Goal: Transaction & Acquisition: Purchase product/service

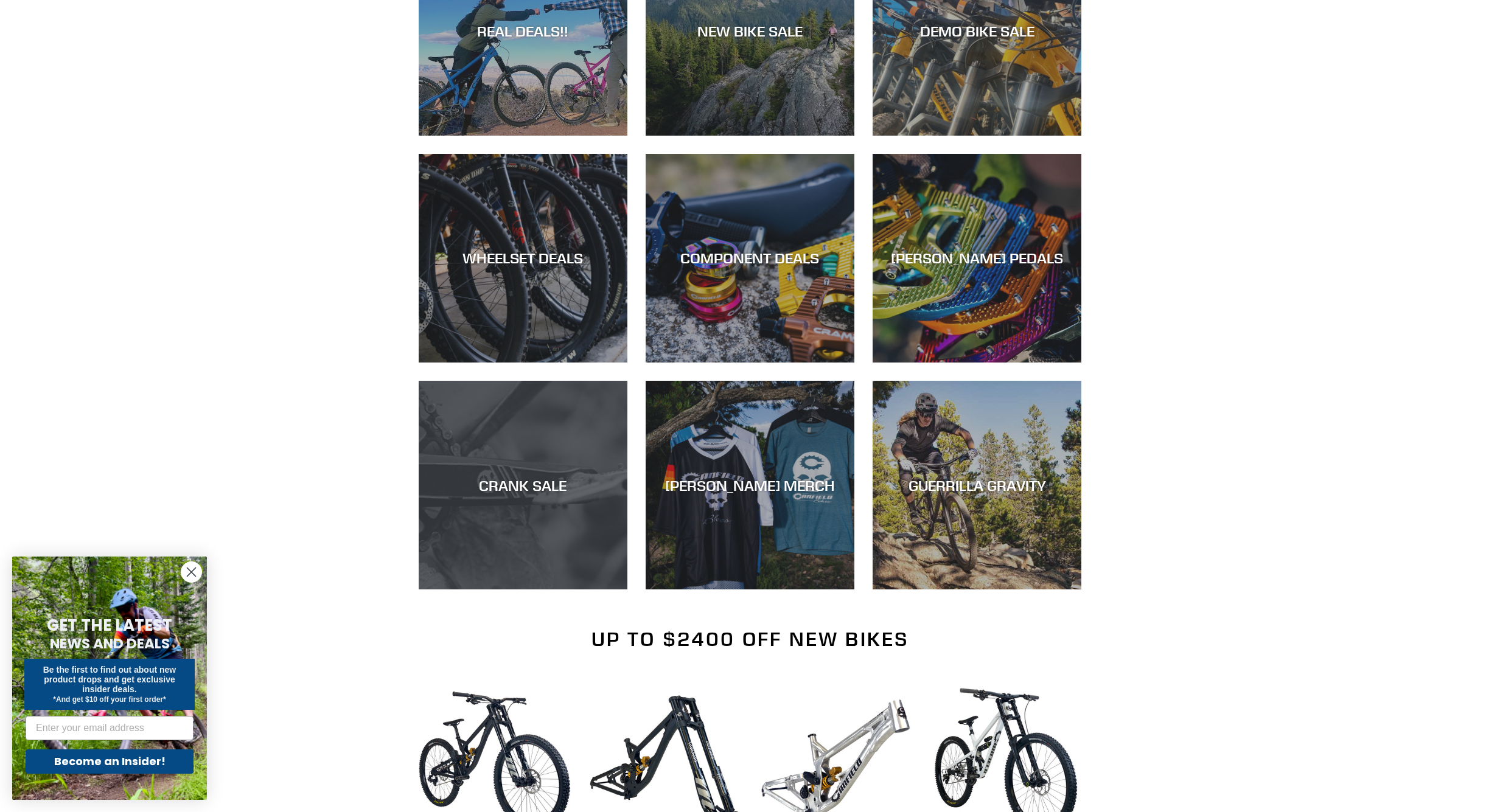
scroll to position [1008, 0]
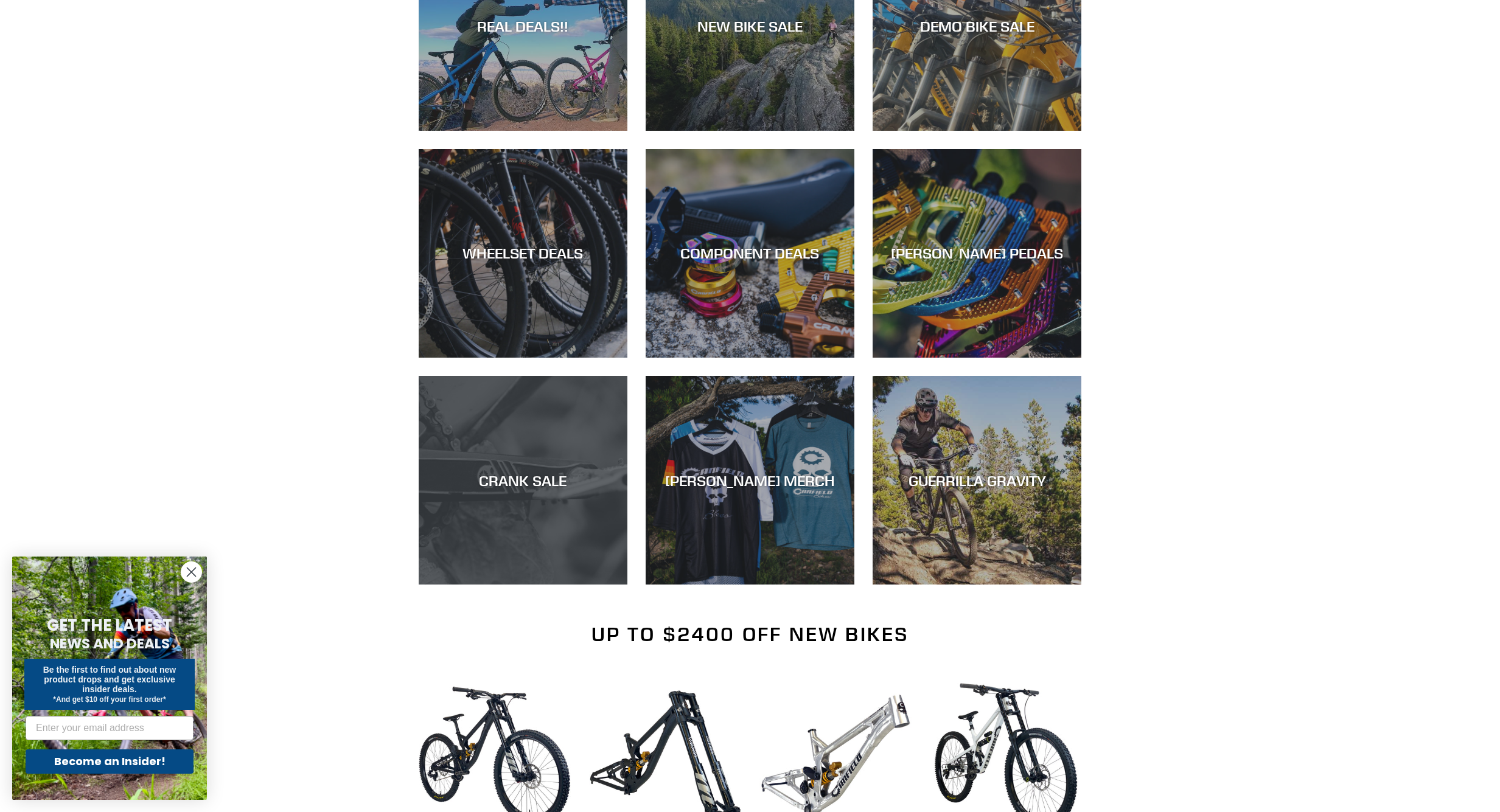
click at [525, 585] on div "CRANK SALE" at bounding box center [522, 585] width 208 height 0
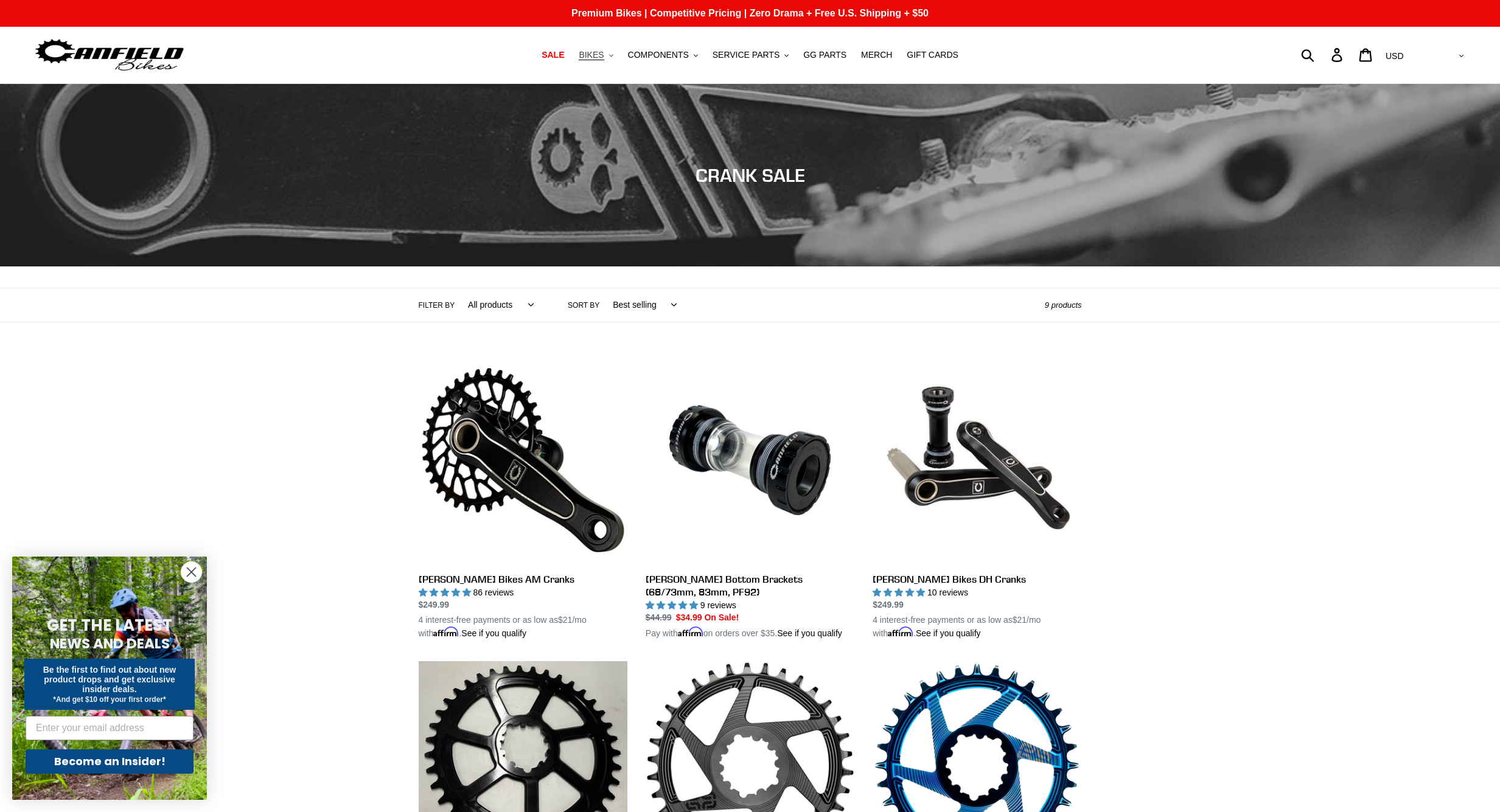
click at [608, 59] on button "BIKES .cls-1{fill:#231f20}" at bounding box center [595, 54] width 46 height 16
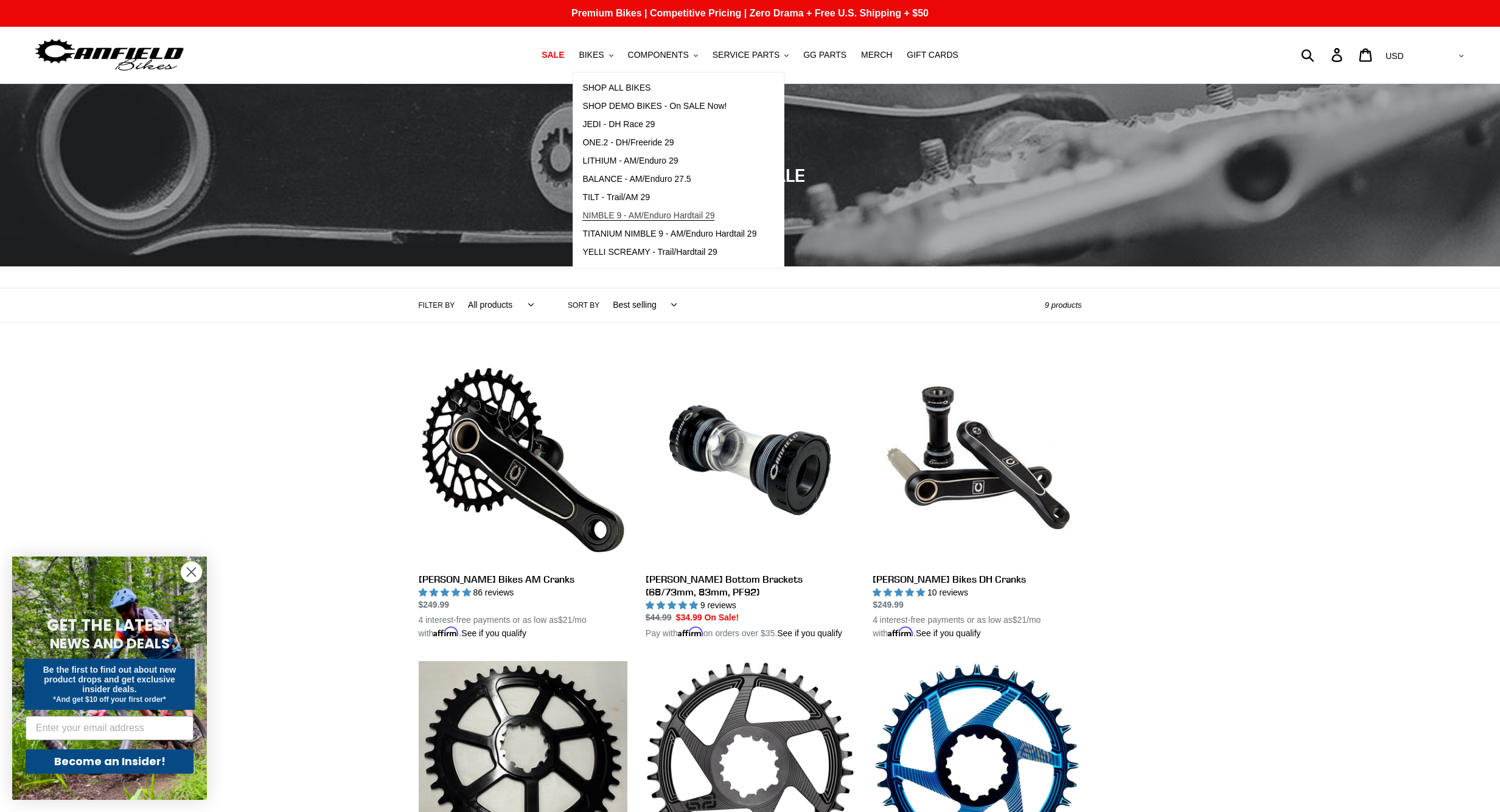
click at [660, 217] on span "NIMBLE 9 - AM/Enduro Hardtail 29" at bounding box center [648, 216] width 132 height 10
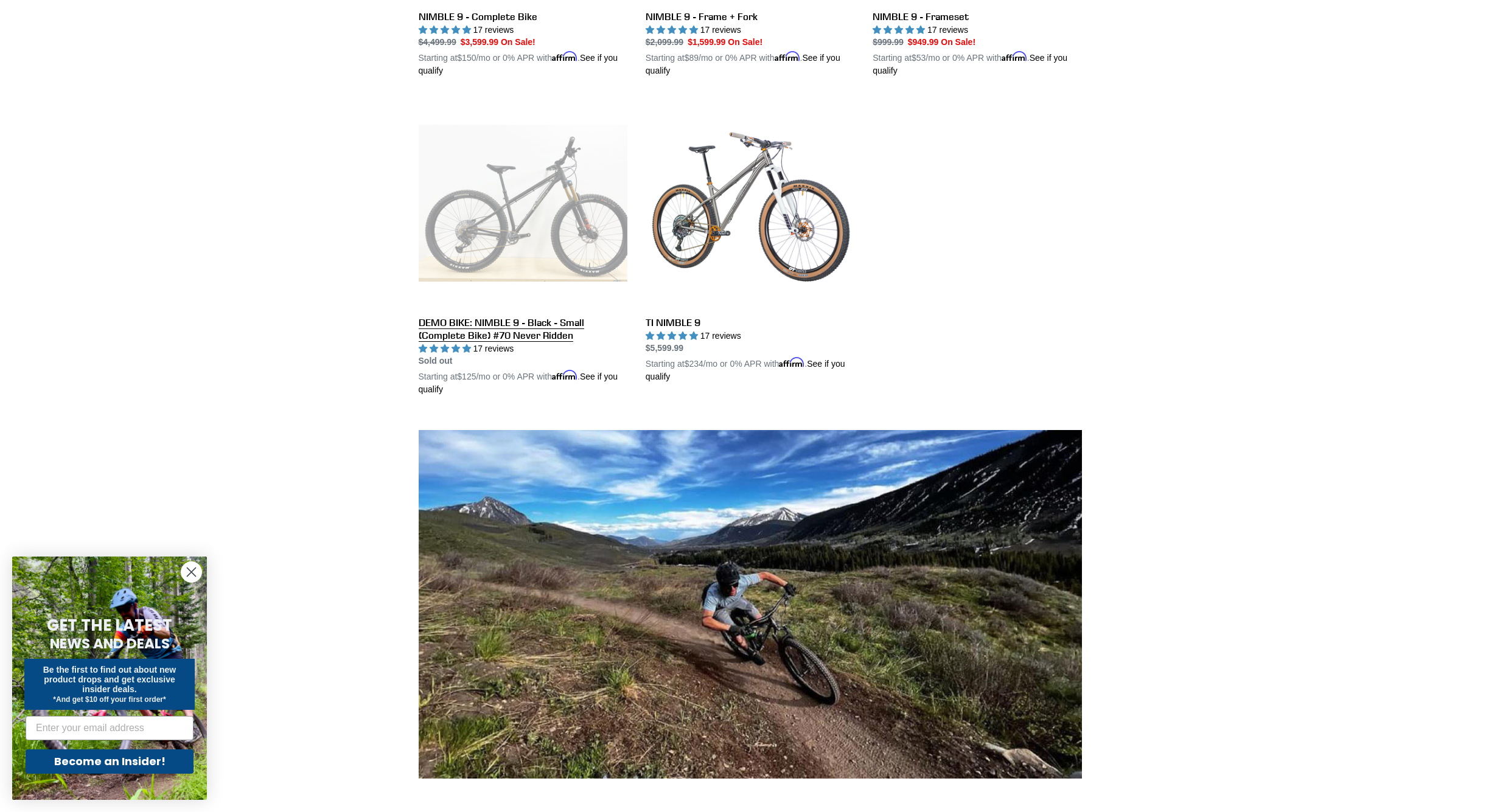
scroll to position [490, 0]
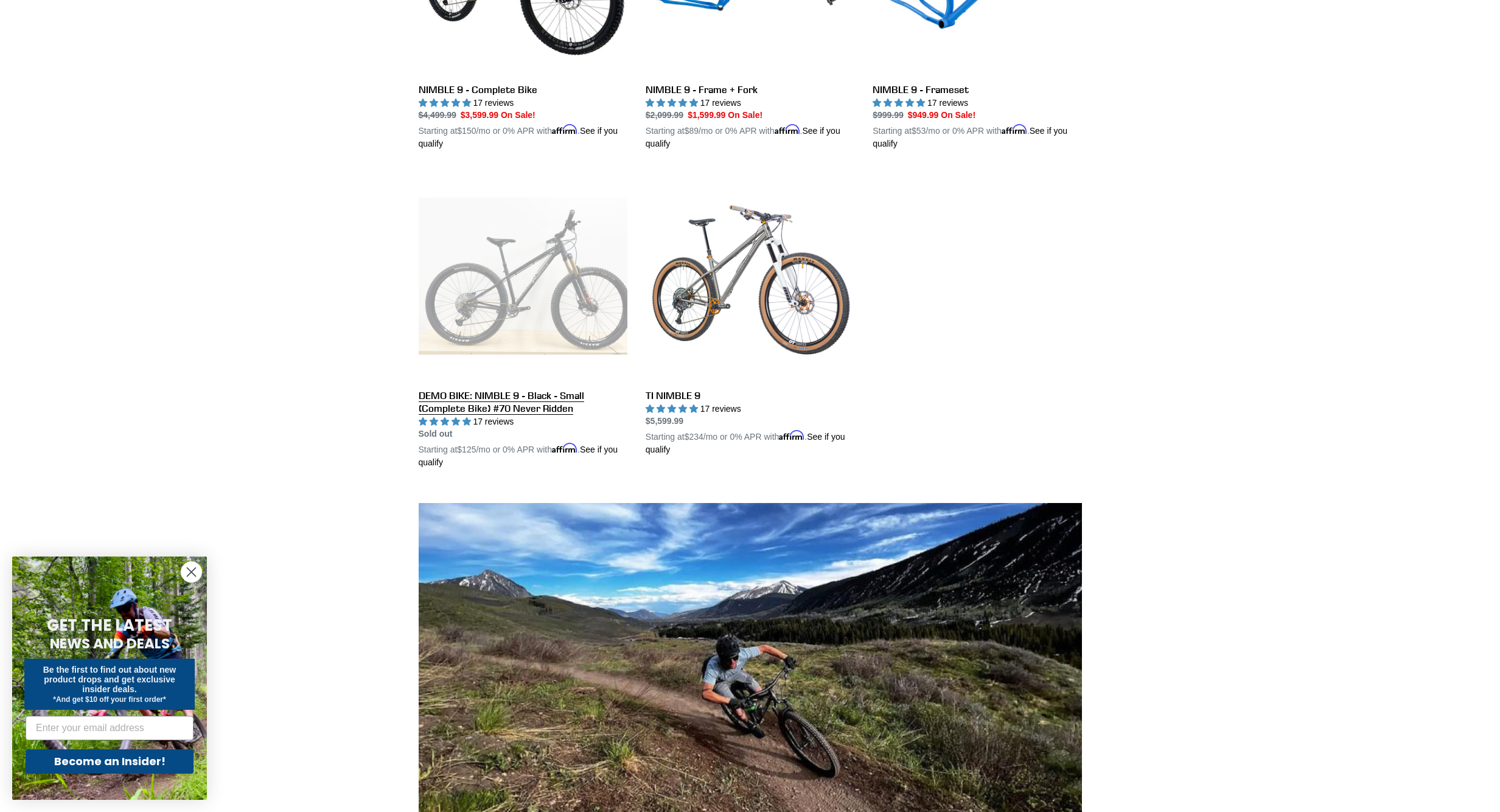
click at [559, 264] on link "DEMO BIKE: NIMBLE 9 - Black - Small (Complete Bike) #70 Never Ridden" at bounding box center [522, 321] width 208 height 298
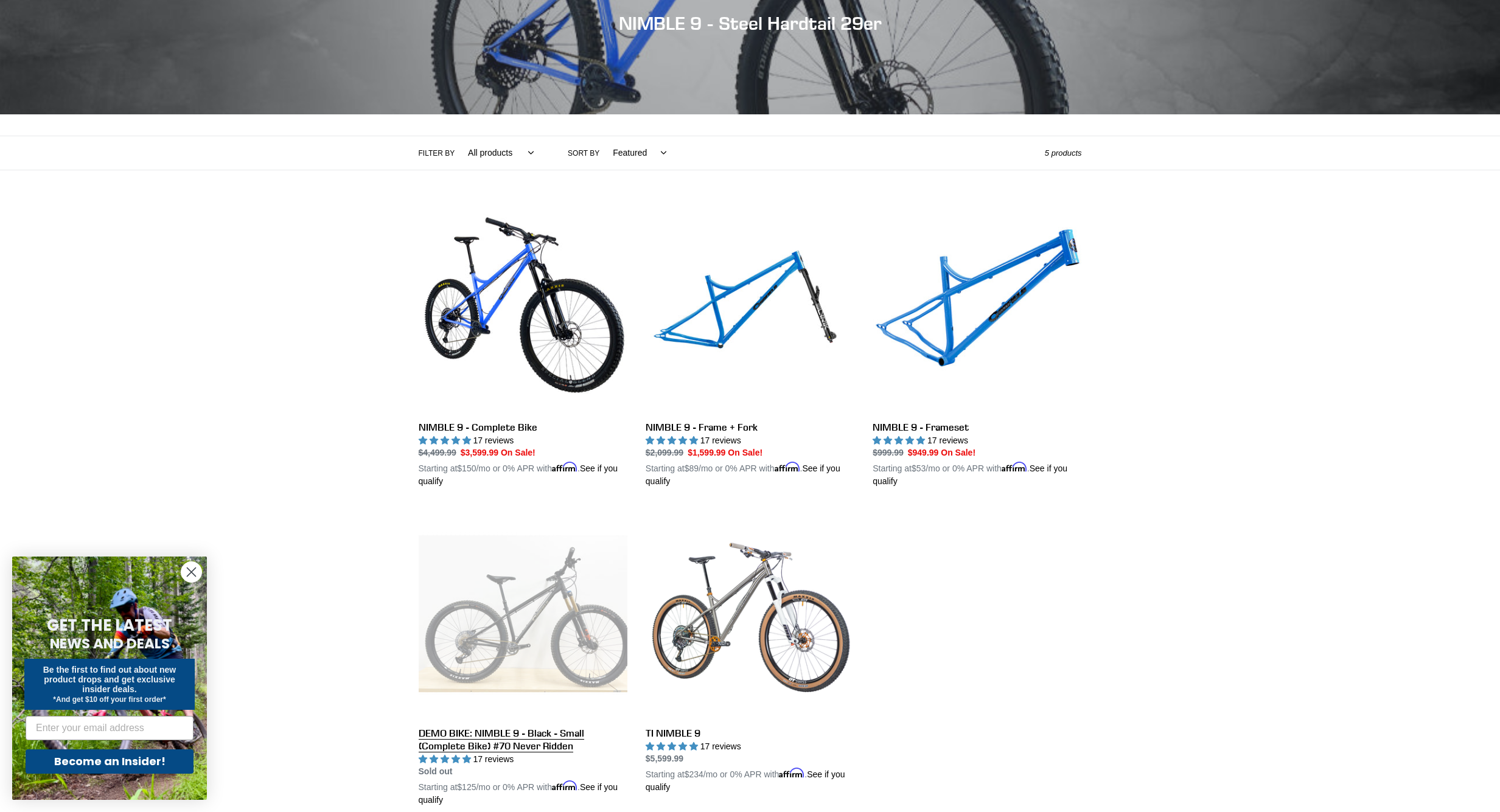
scroll to position [149, 0]
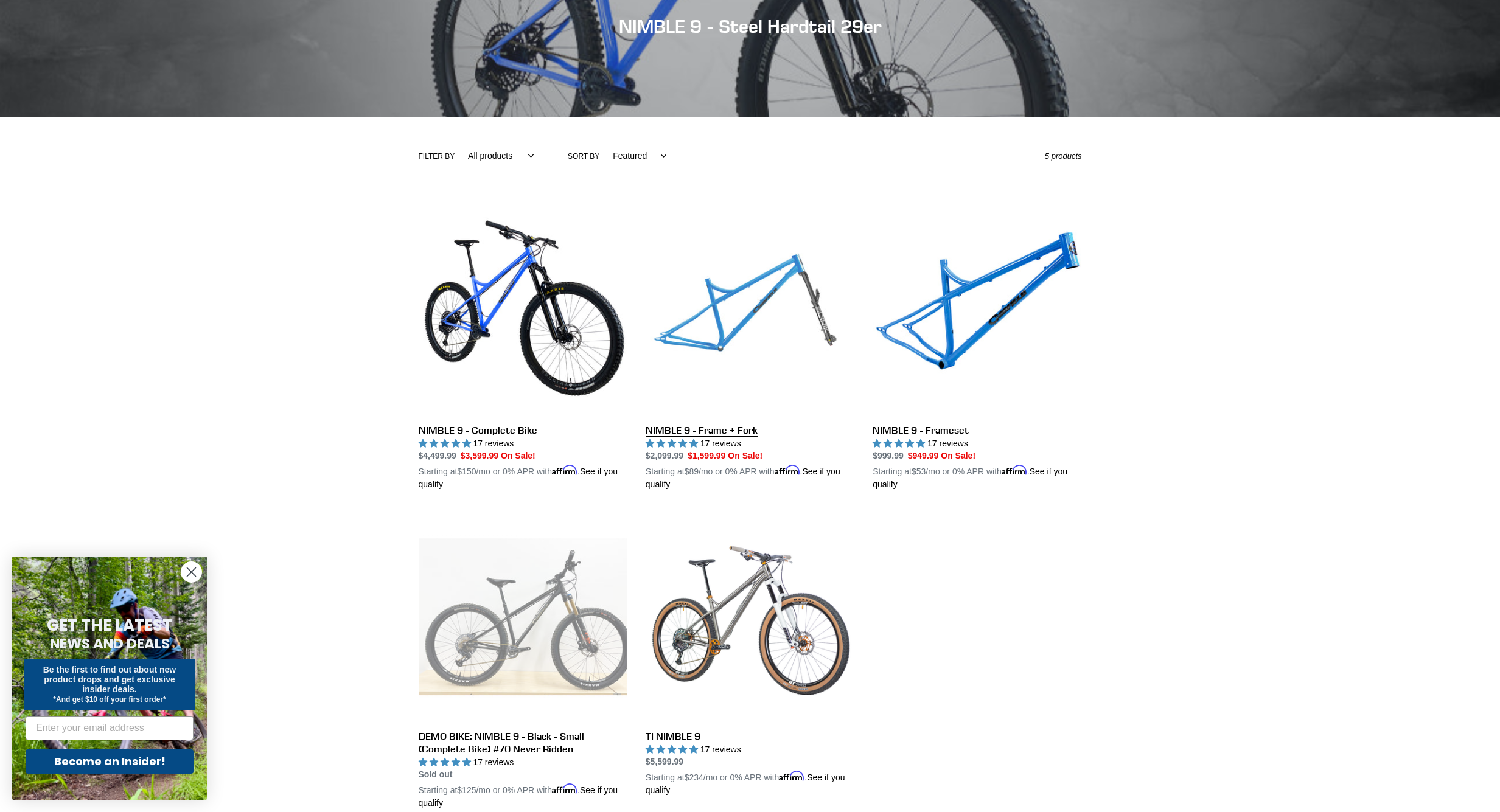
click at [810, 324] on link "NIMBLE 9 - Frame + Fork" at bounding box center [749, 349] width 208 height 285
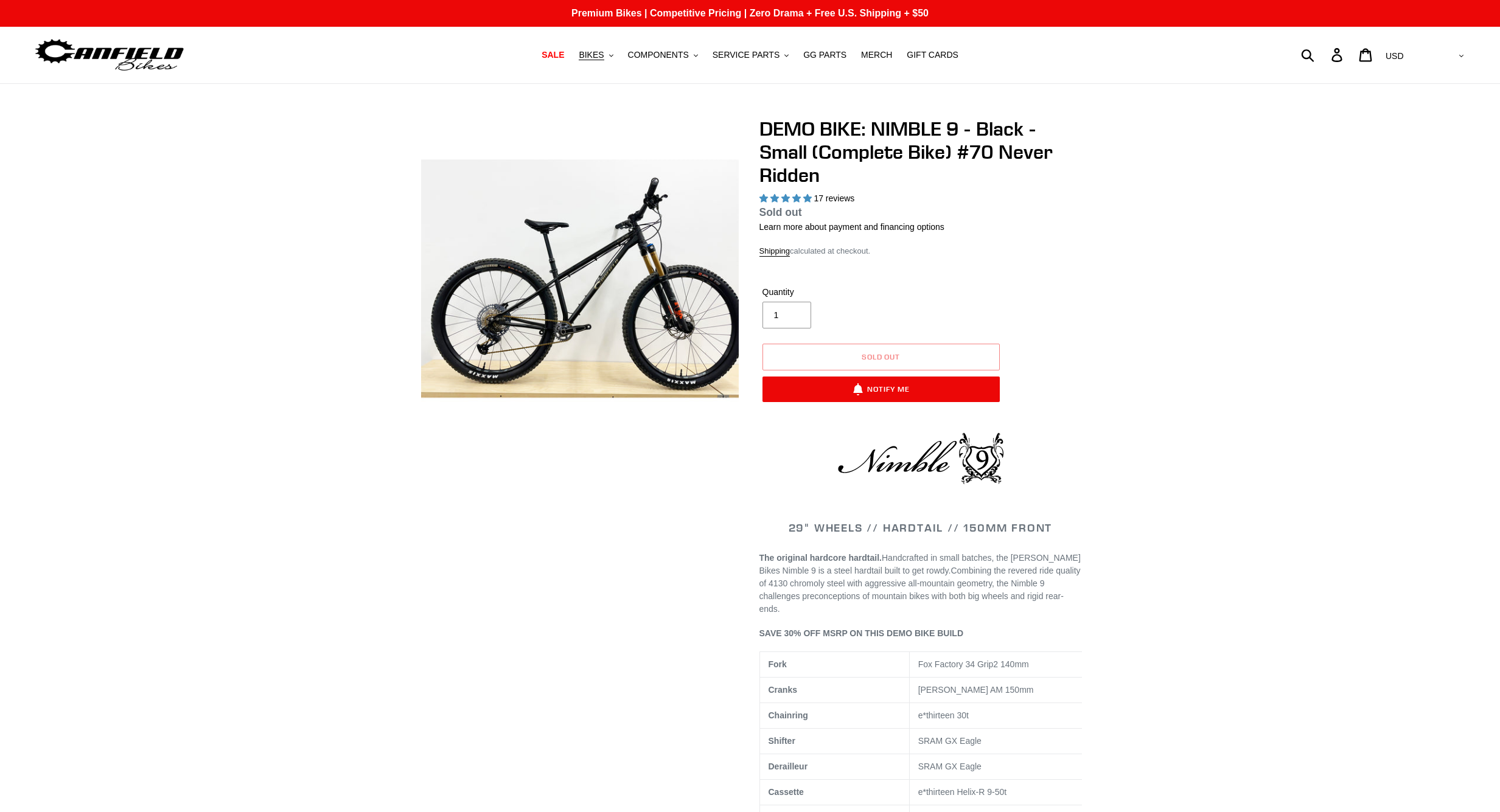
select select "highest-rating"
click at [573, 290] on img at bounding box center [579, 278] width 317 height 317
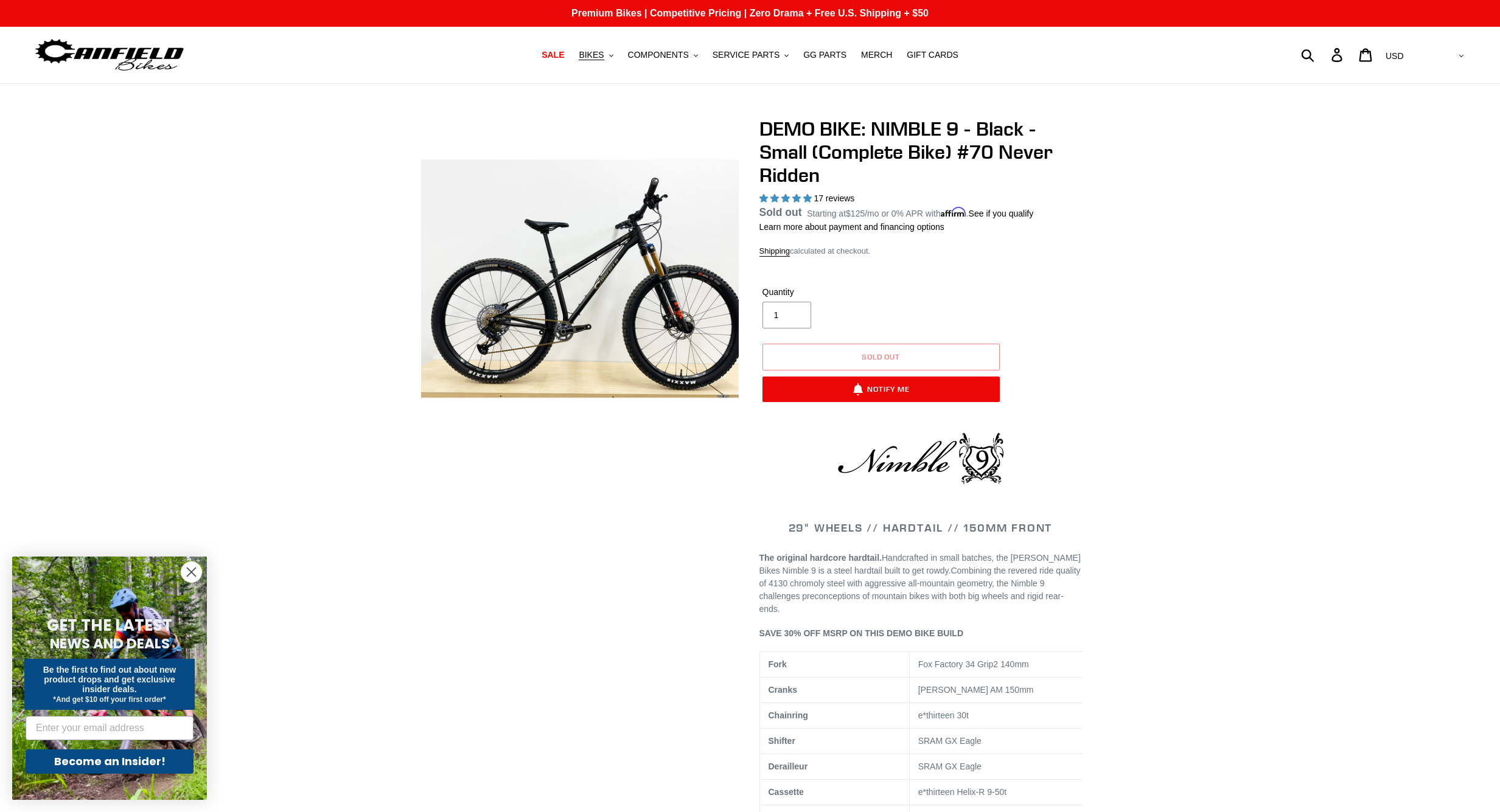
click at [693, 253] on img at bounding box center [251, 359] width 1246 height 1246
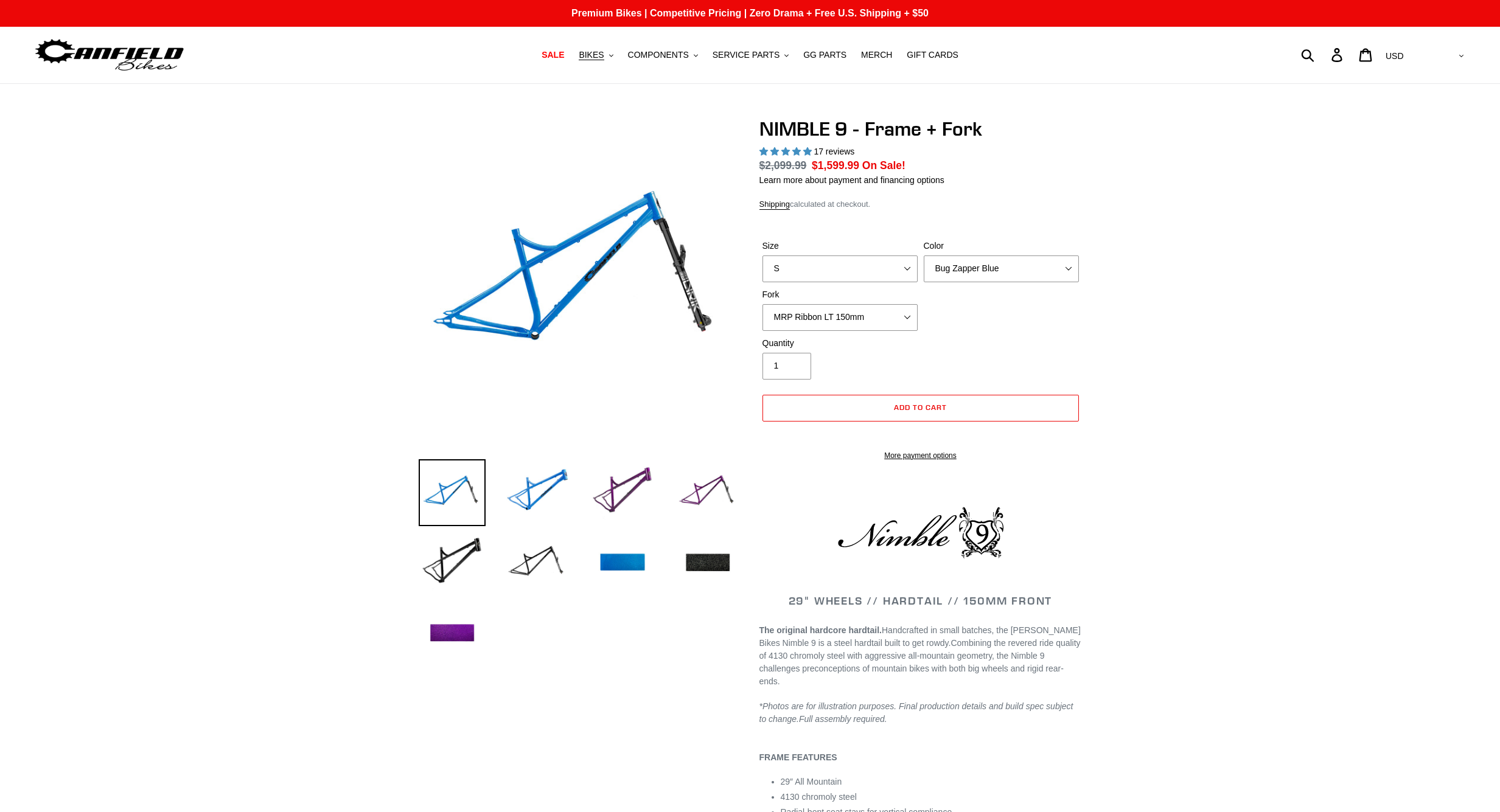
select select "highest-rating"
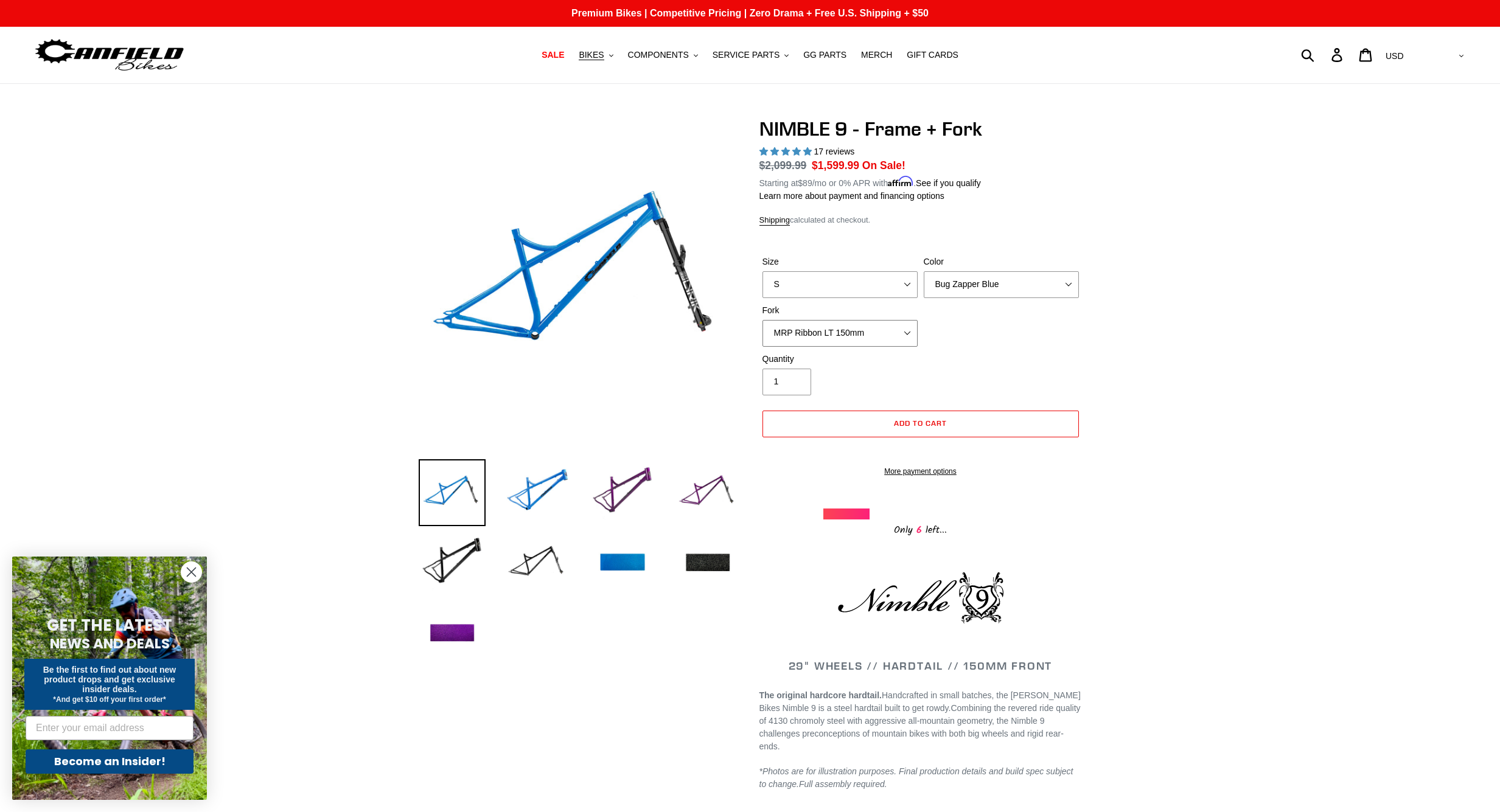
select select "RockShox Lyrik Ultimate 150mm (Green - Special Order)"
select select "Galaxy Black"
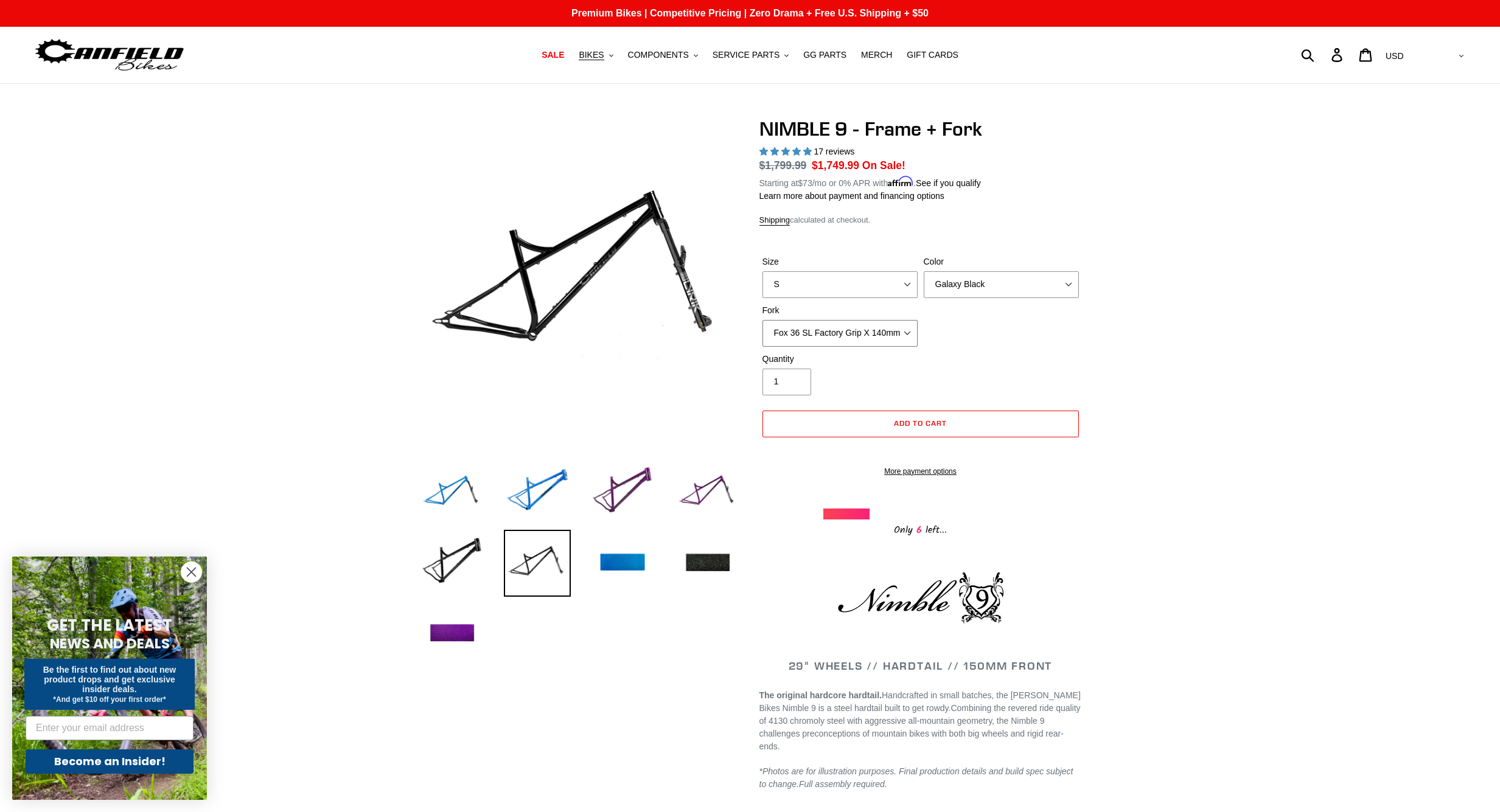
select select "Fox 36 Factory Grip X 150mm (Special Order)"
select select "L"
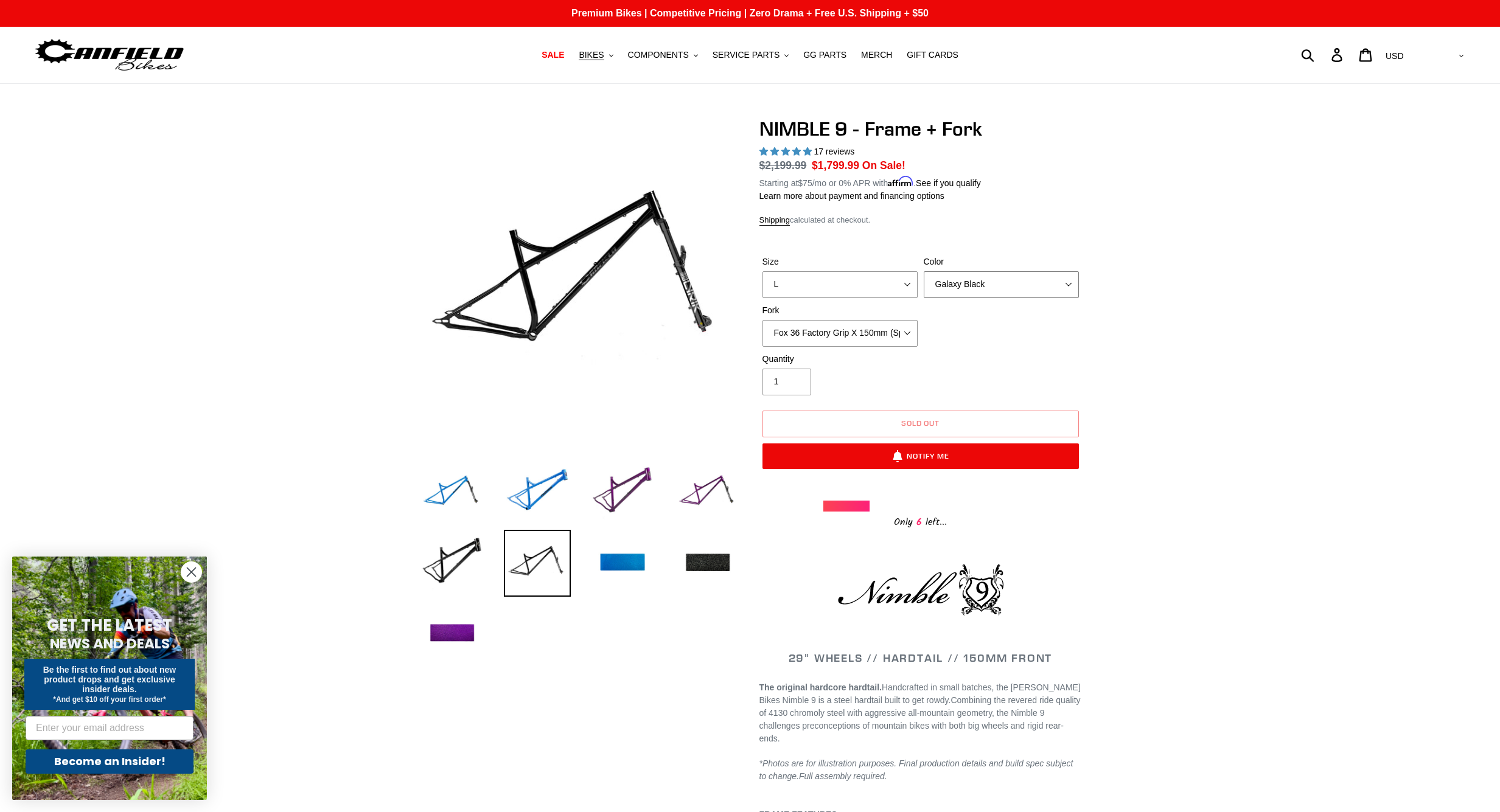
select select "Purple Haze - Sold Out"
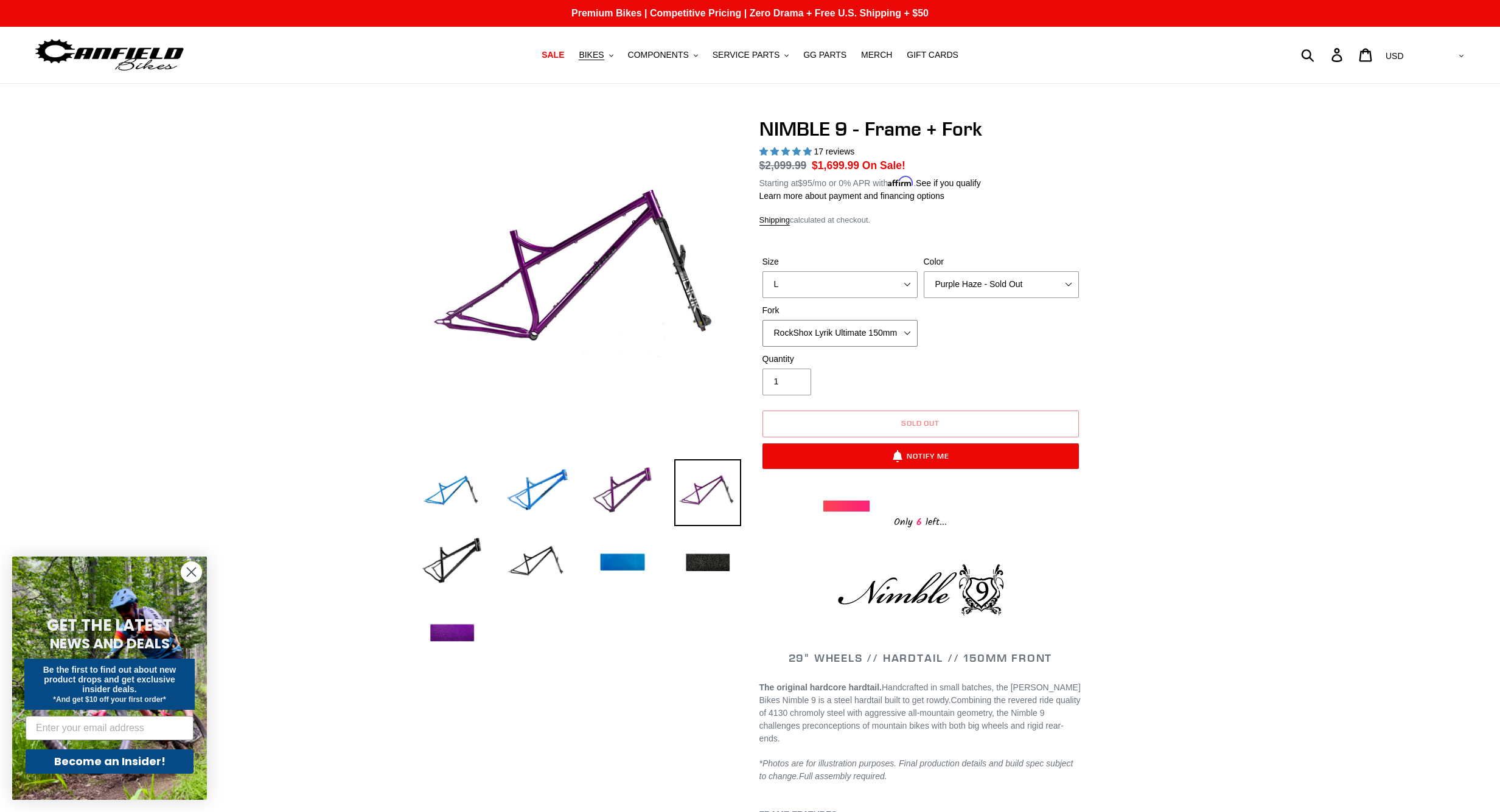
select select "Fox 36 Factory Grip X 150mm (Special Order)"
select select "Galaxy Black"
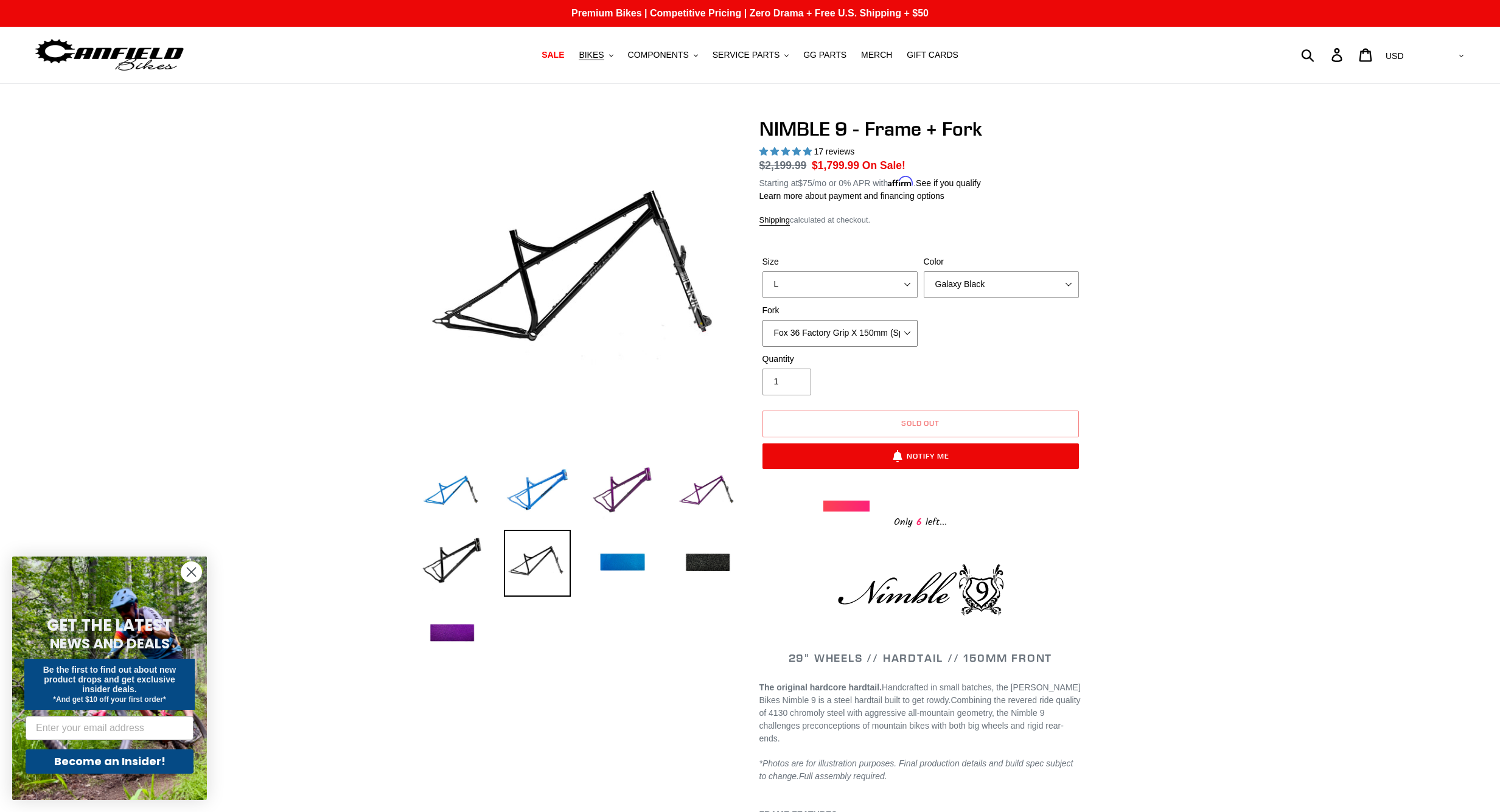
select select "RockShox Lyrik Ultimate 150mm (Green - Special Order)"
click at [707, 565] on img at bounding box center [707, 563] width 67 height 67
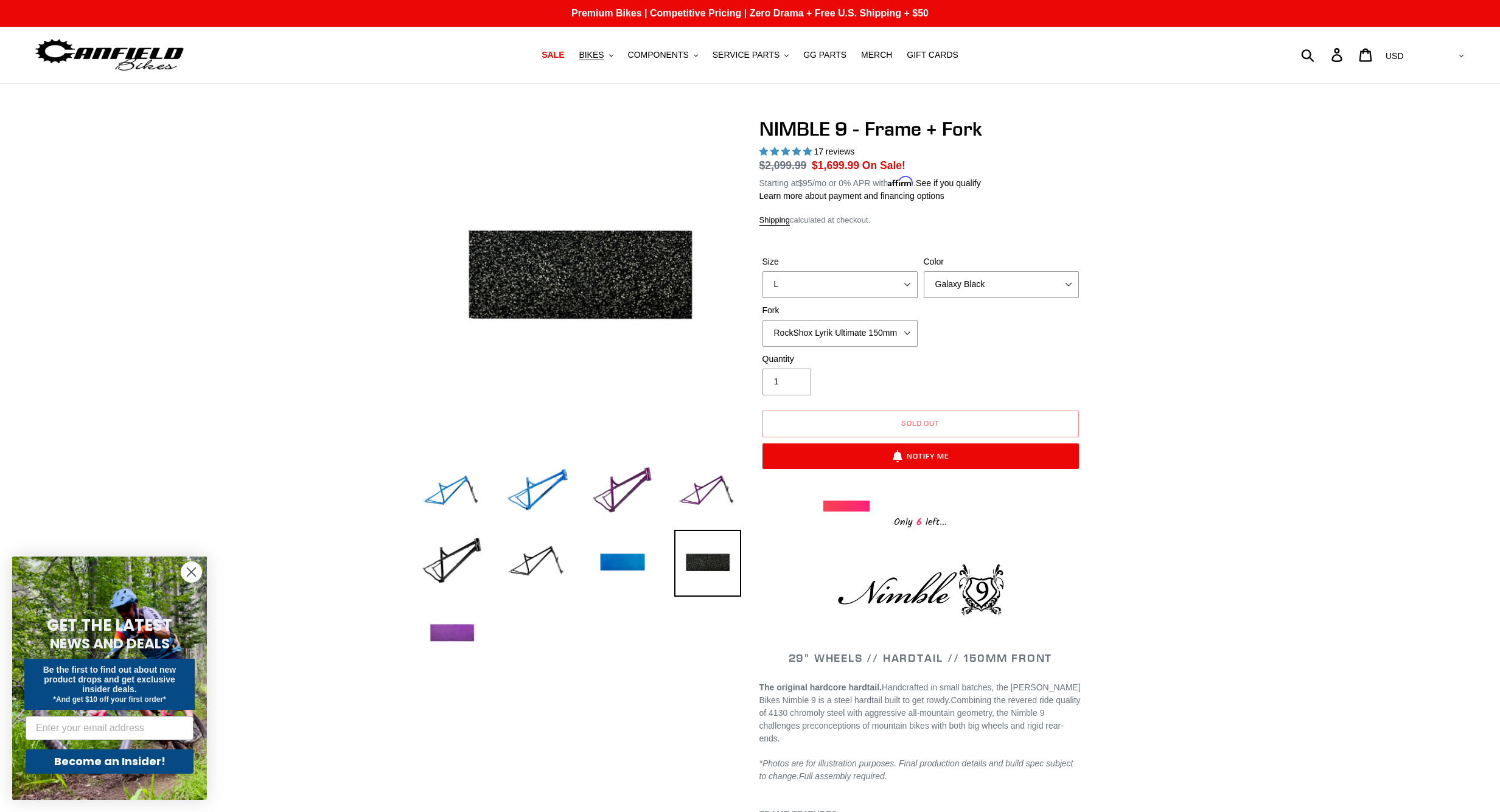
click at [448, 633] on img at bounding box center [452, 633] width 67 height 67
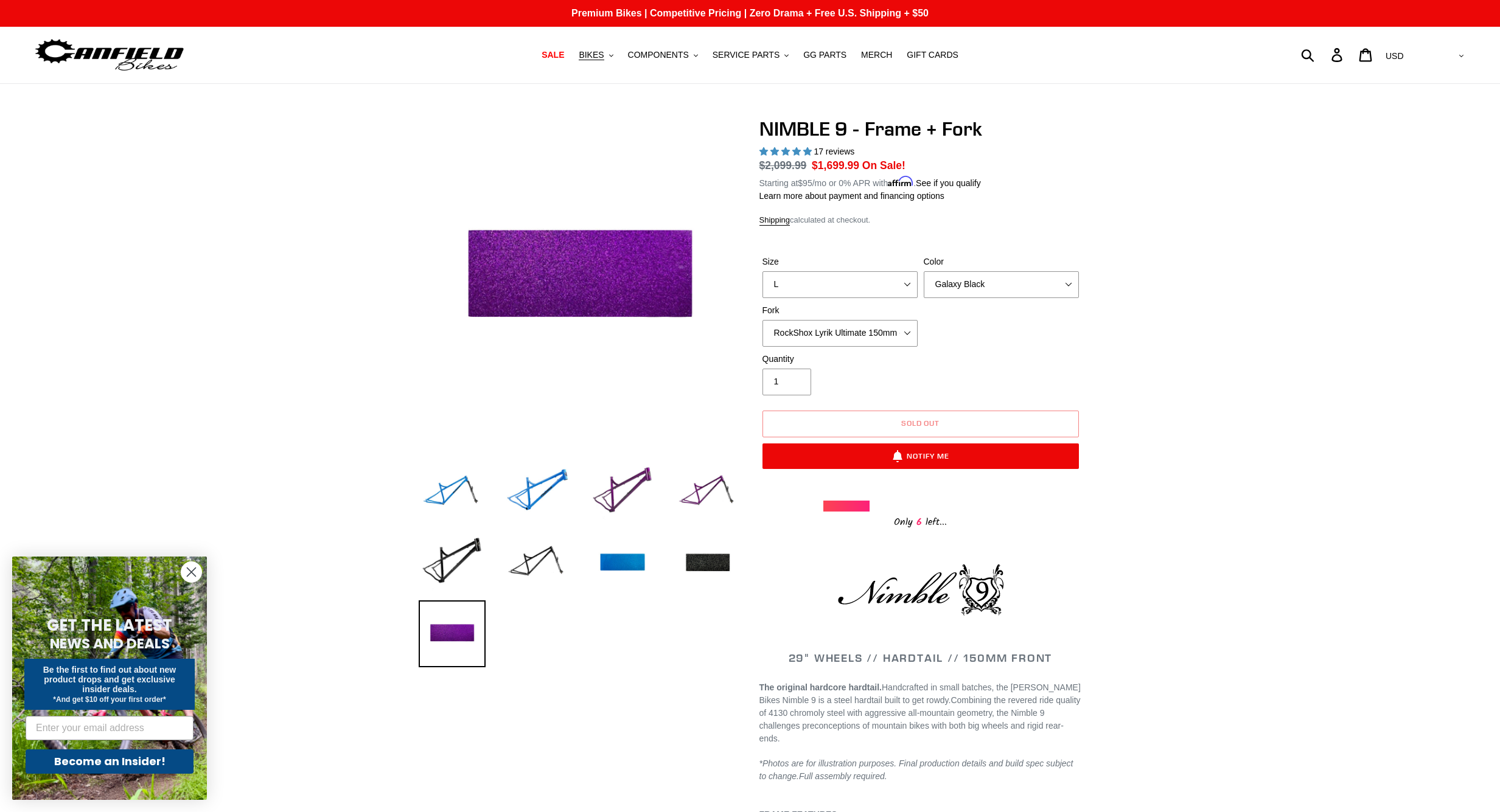
drag, startPoint x: 632, startPoint y: 562, endPoint x: 661, endPoint y: 554, distance: 30.1
click at [634, 561] on img at bounding box center [622, 563] width 67 height 67
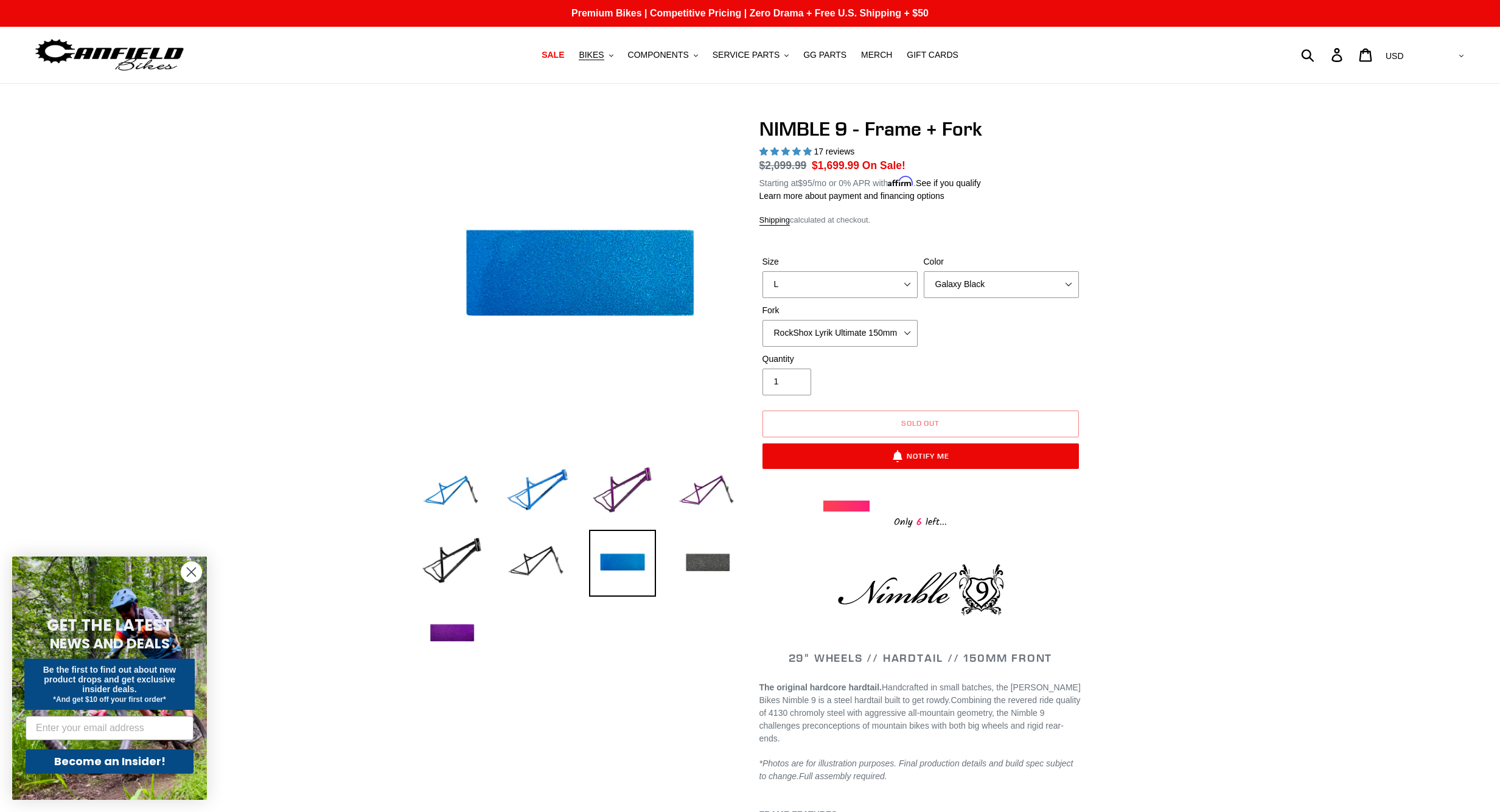
click at [702, 558] on img at bounding box center [707, 563] width 67 height 67
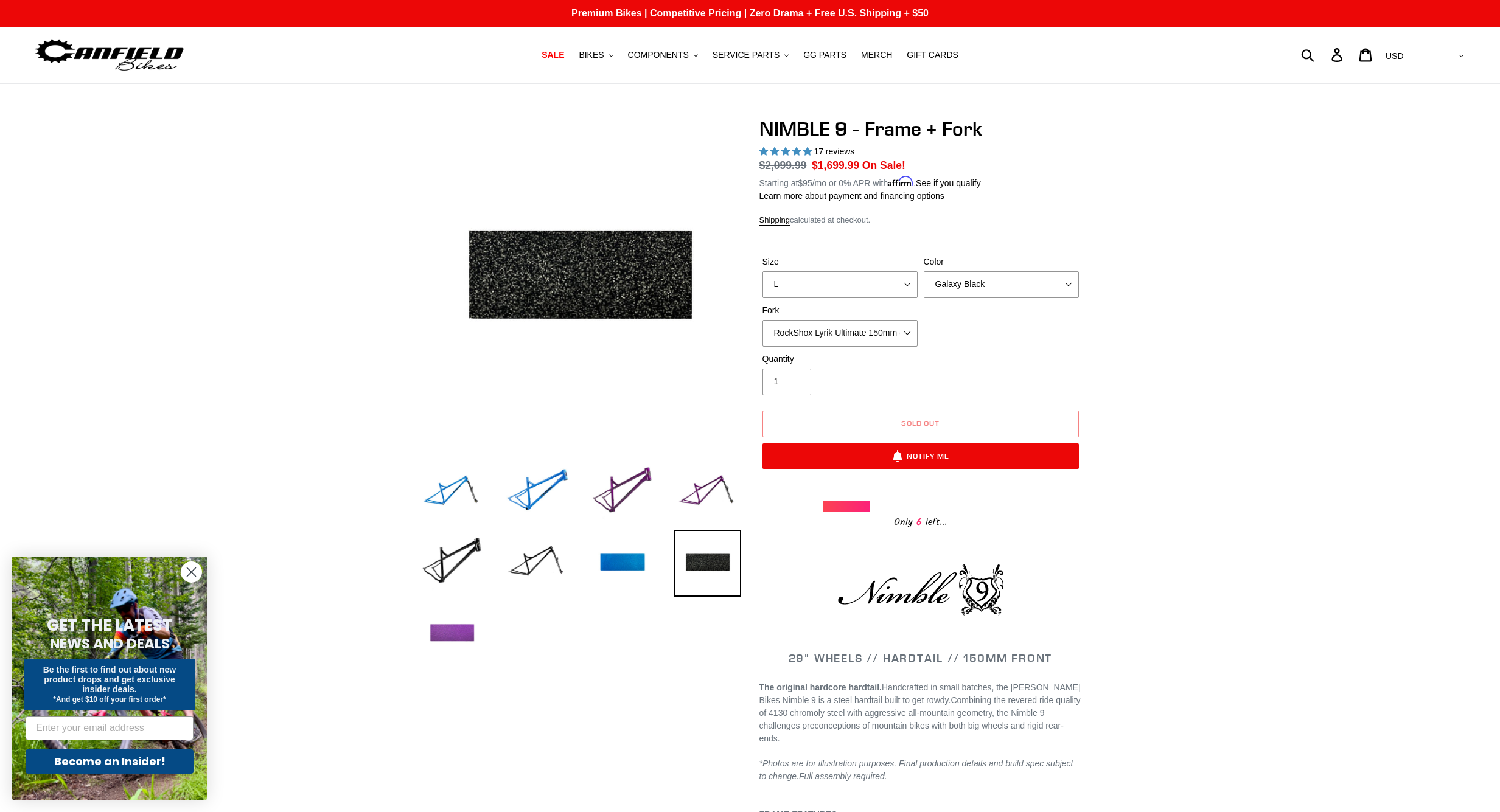
click at [447, 632] on img at bounding box center [452, 633] width 67 height 67
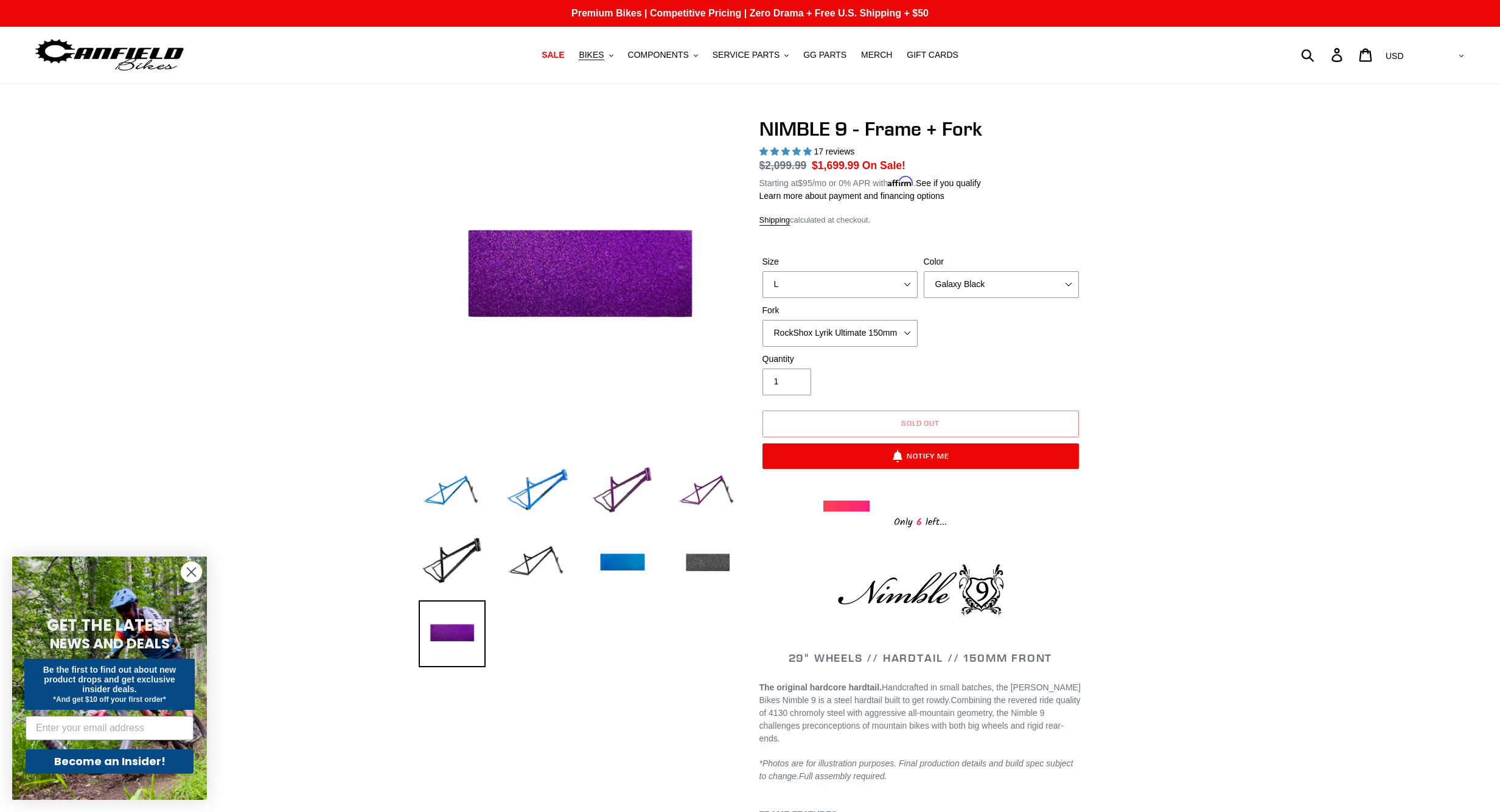
click at [711, 568] on img at bounding box center [707, 563] width 67 height 67
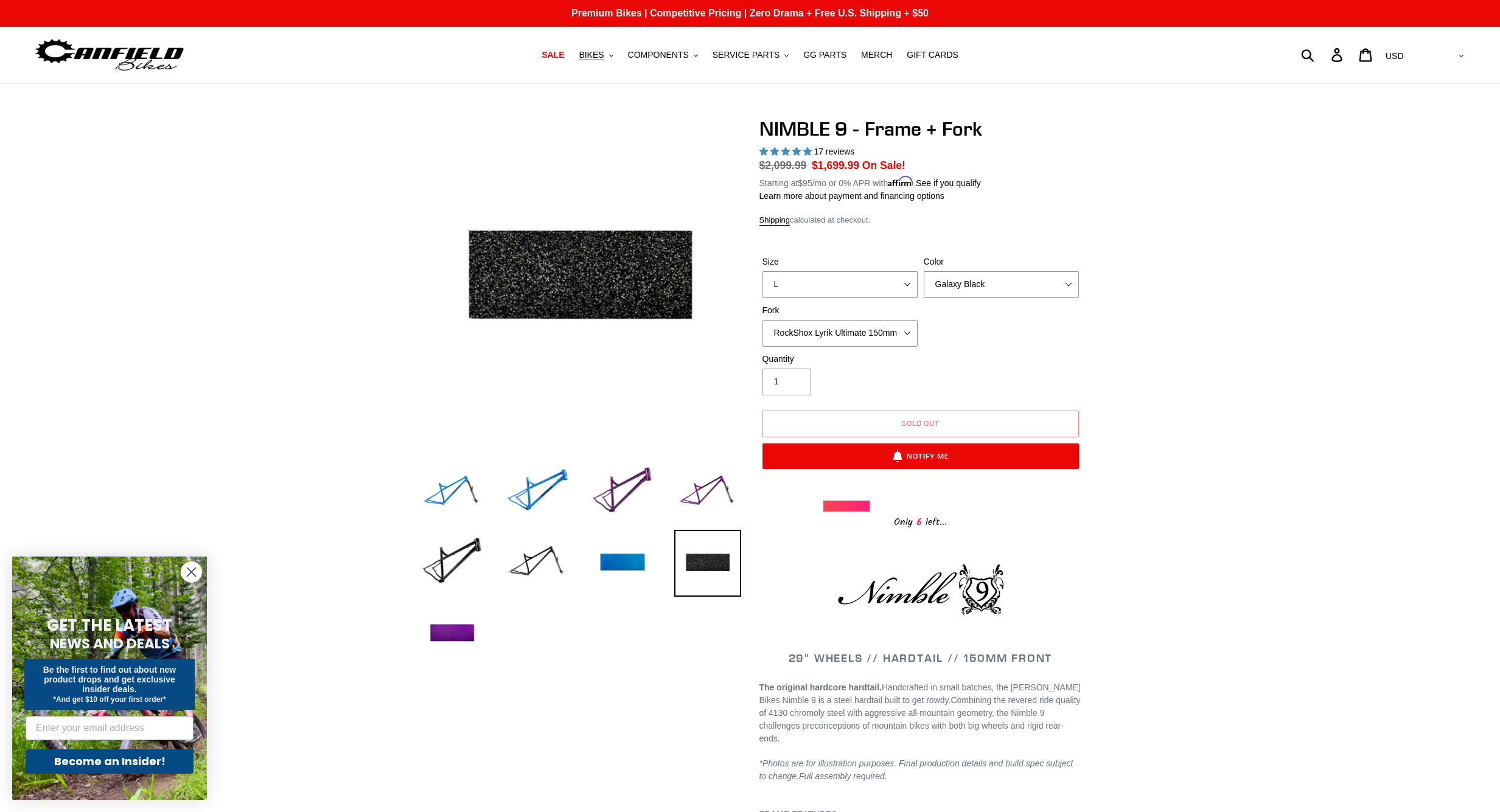
click at [194, 578] on circle "Close dialog" at bounding box center [191, 572] width 20 height 20
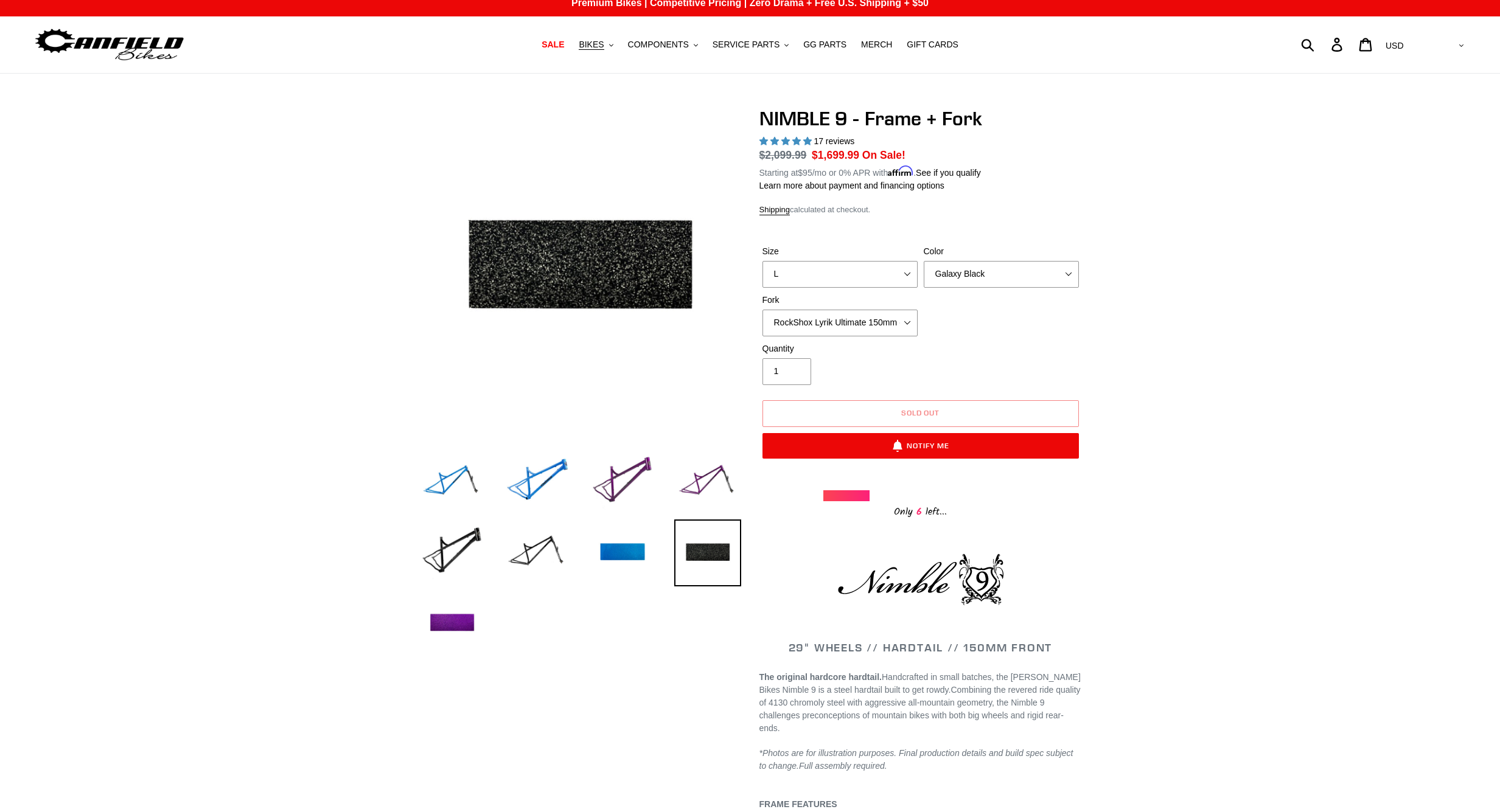
scroll to position [10, 0]
click at [632, 557] on img at bounding box center [622, 553] width 67 height 67
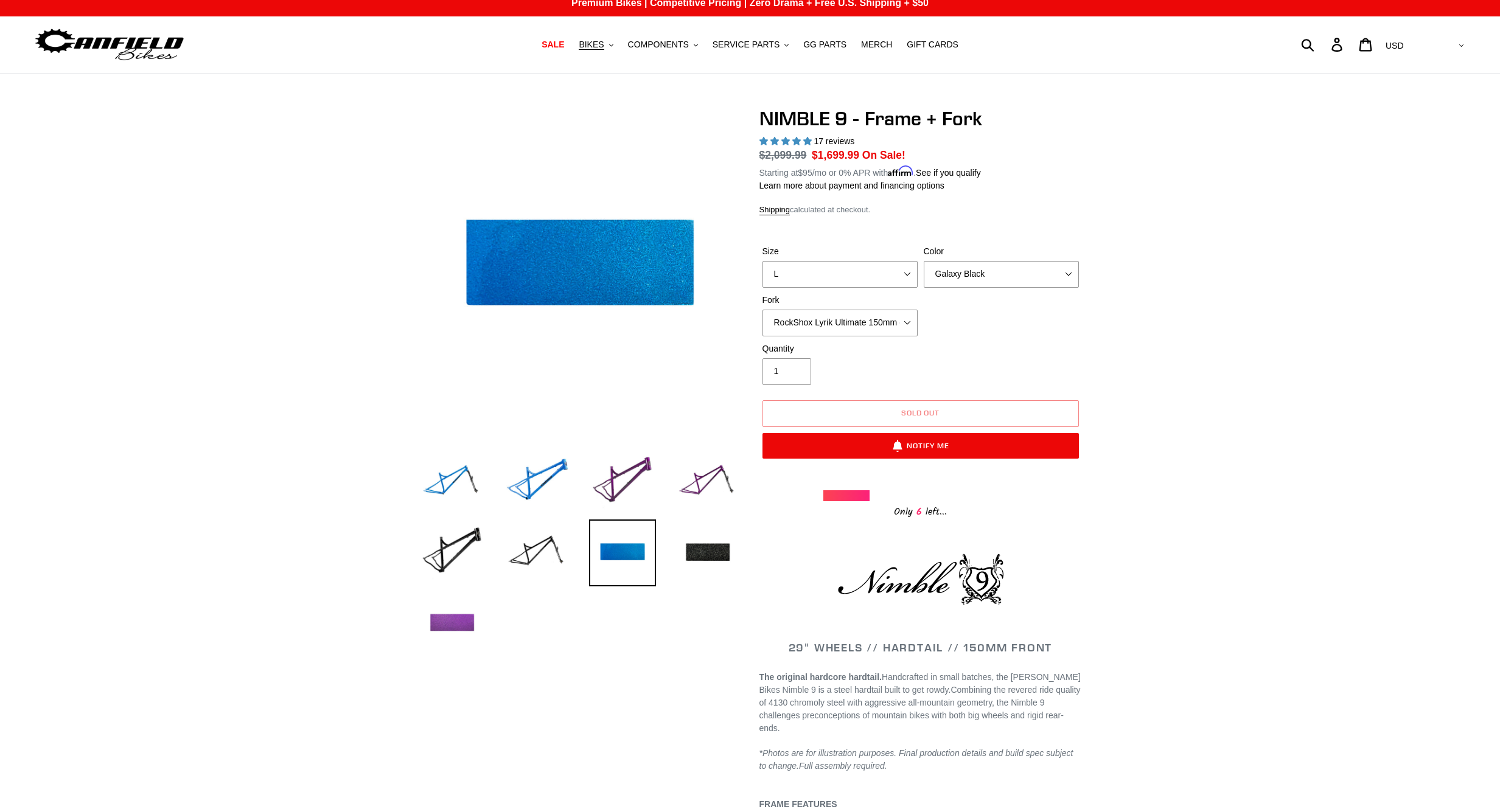
click at [446, 619] on img at bounding box center [452, 623] width 67 height 67
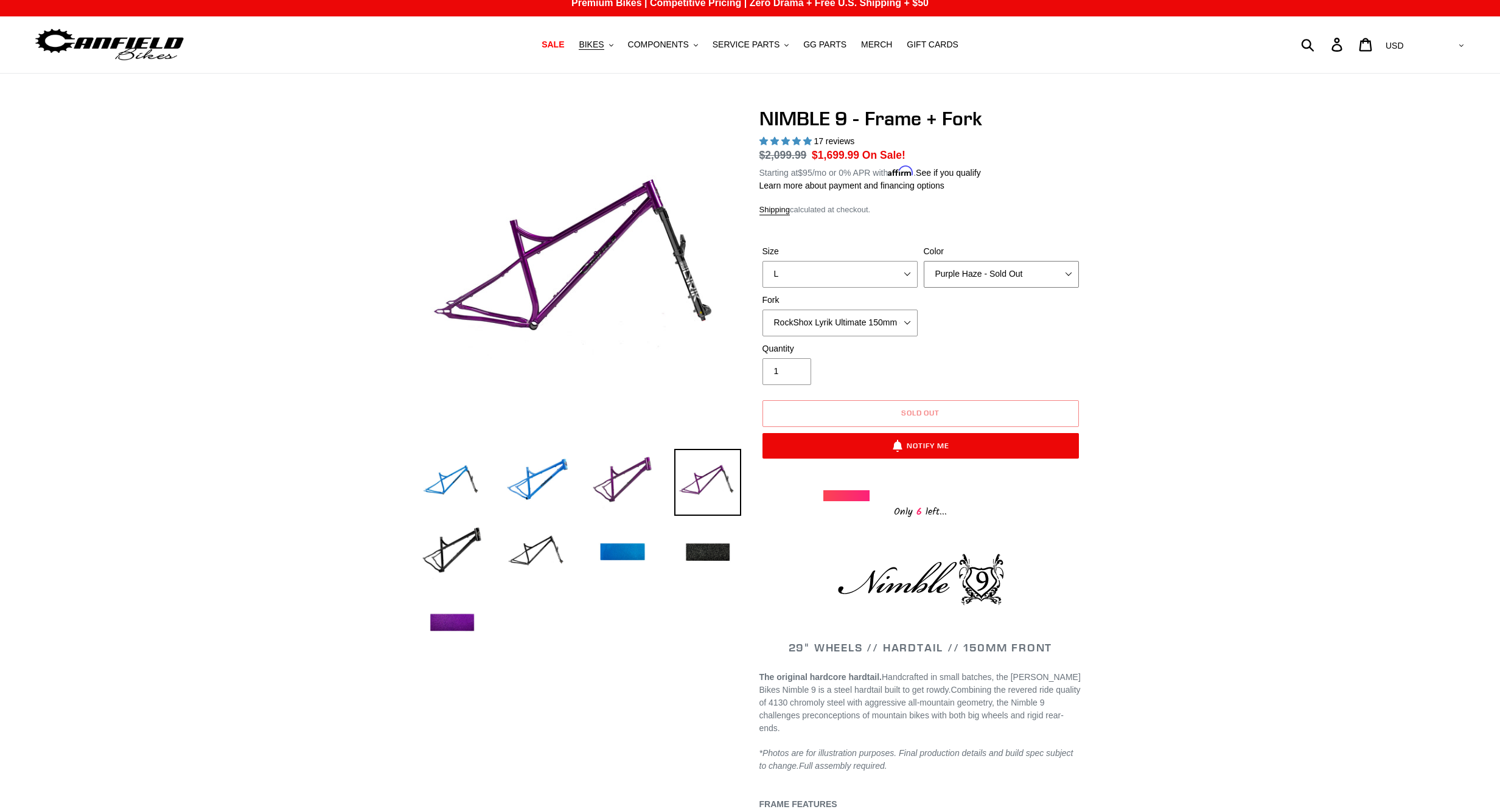
select select "Galaxy Black"
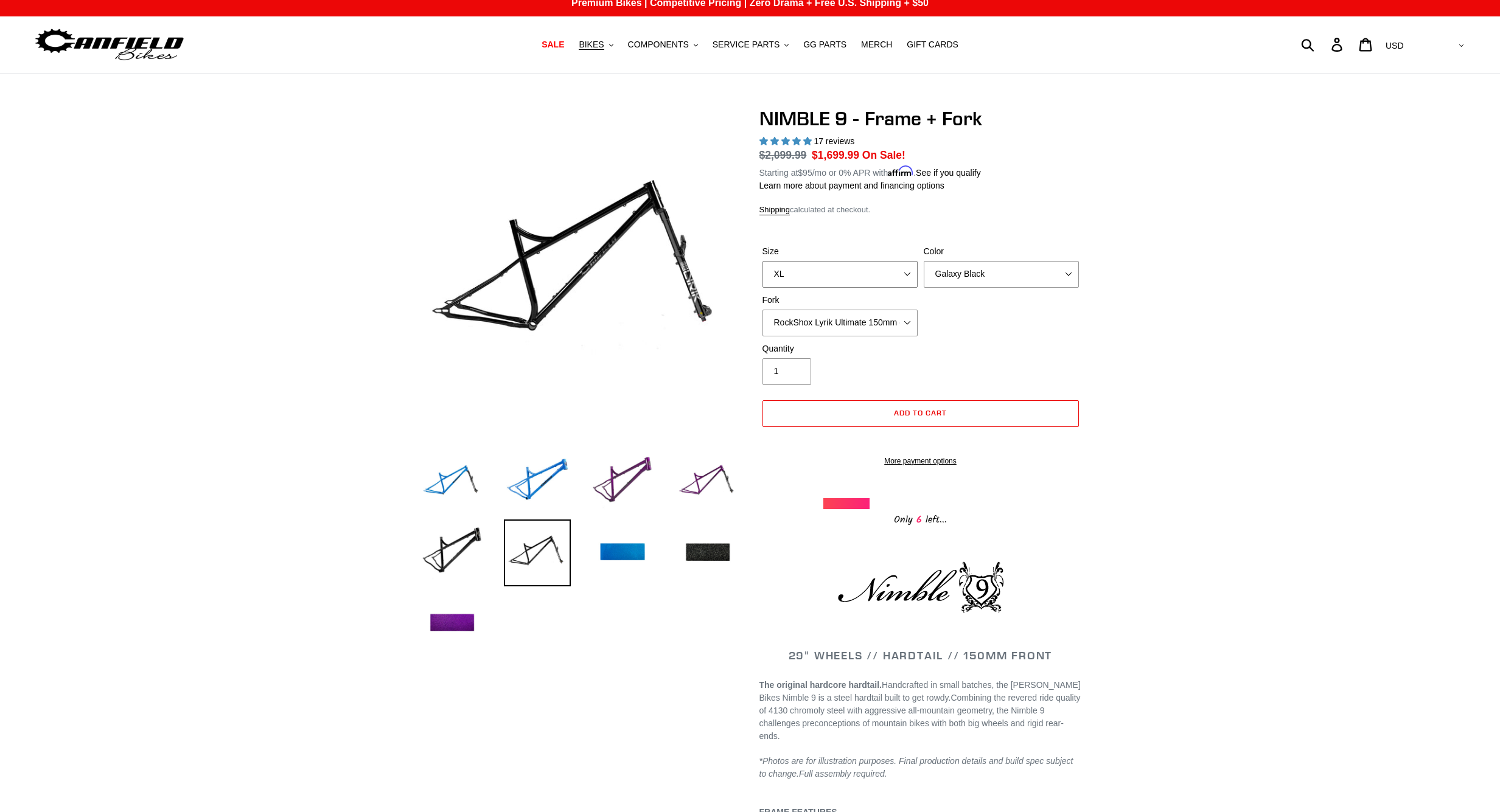
select select "L"
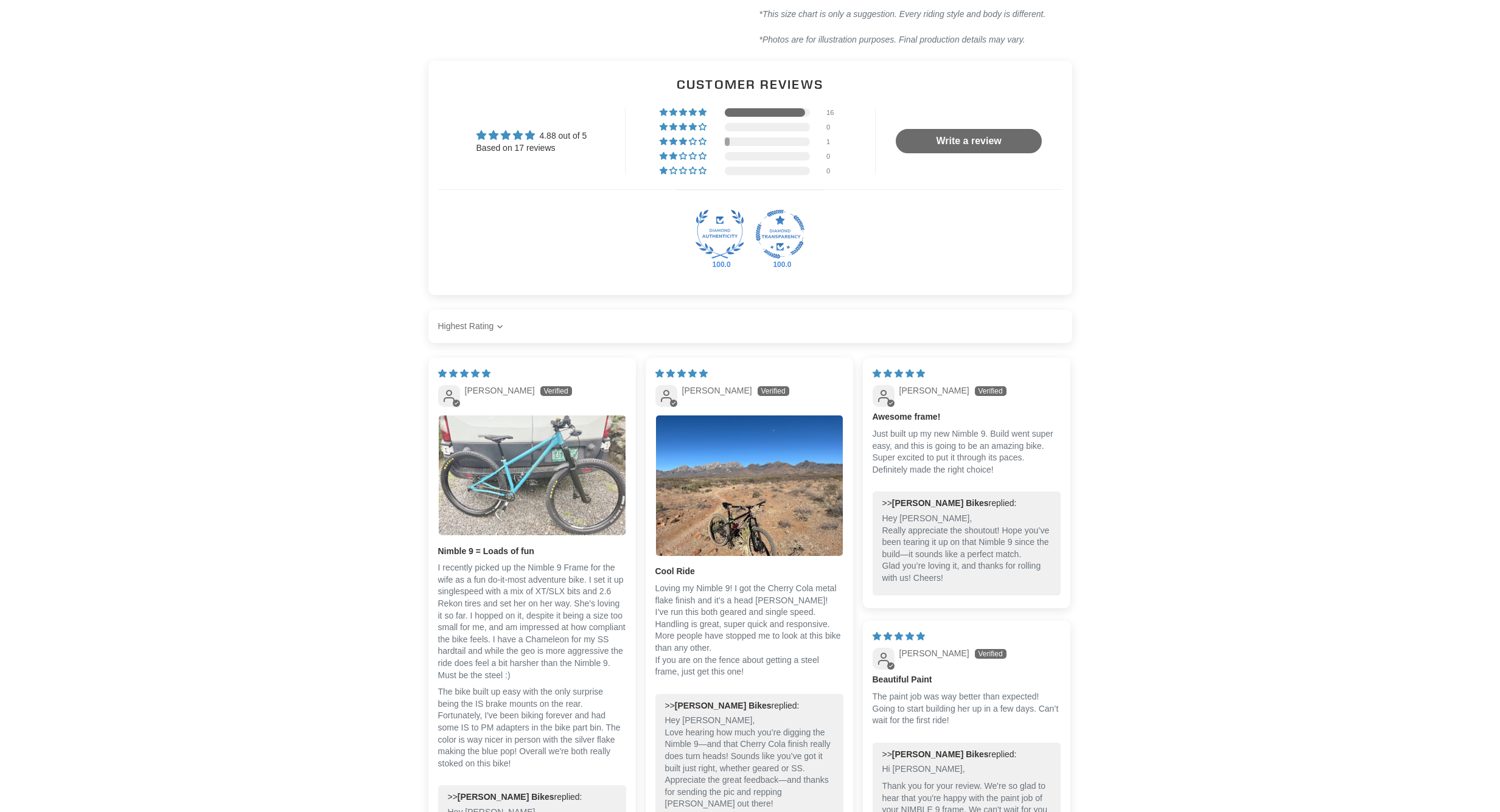
scroll to position [1689, 0]
click at [470, 492] on img "Link to user picture 1" at bounding box center [532, 474] width 187 height 120
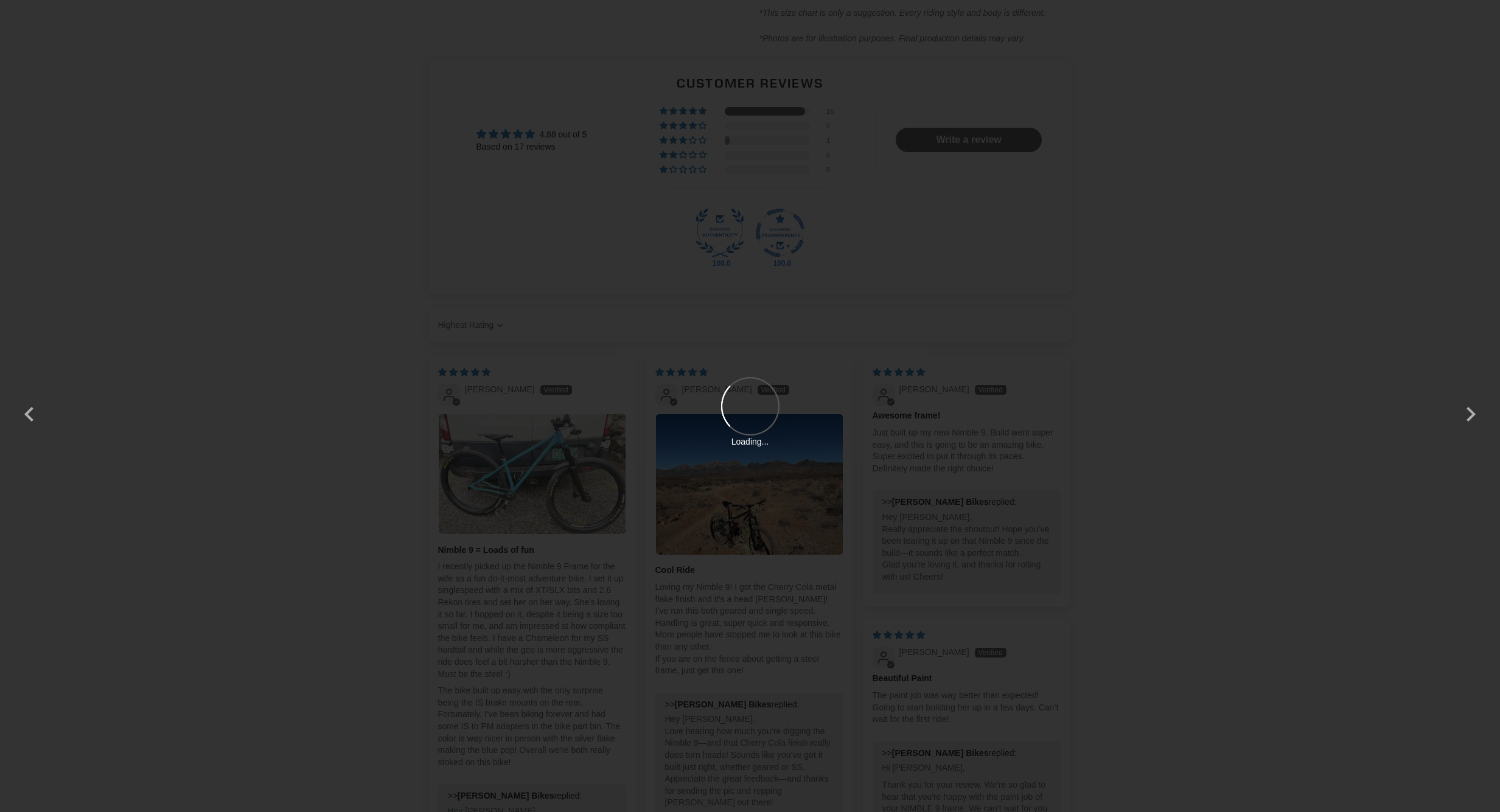
scroll to position [0, 0]
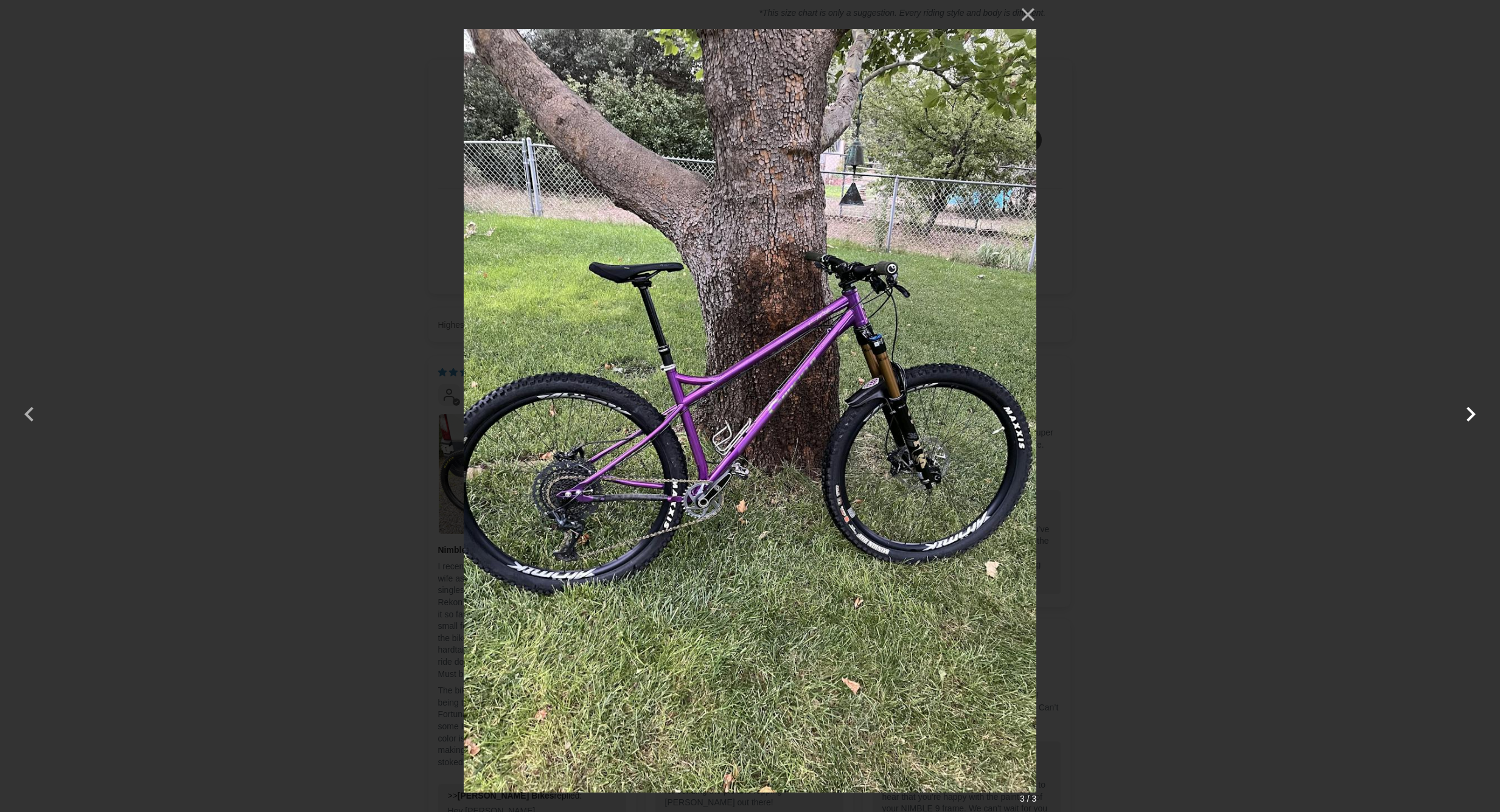
click at [1465, 408] on button "button" at bounding box center [1470, 406] width 29 height 29
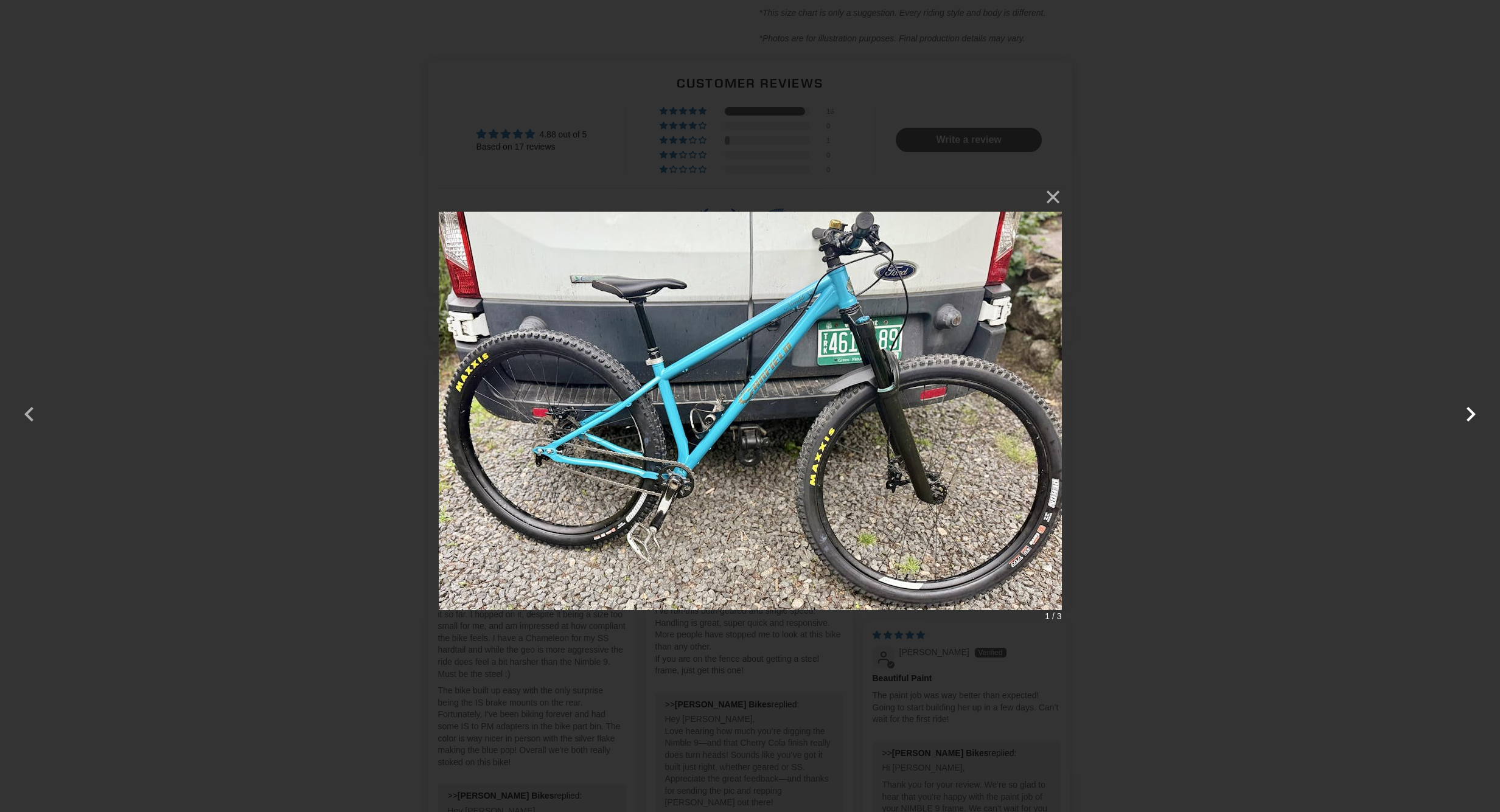
click at [1465, 408] on button "button" at bounding box center [1470, 406] width 29 height 29
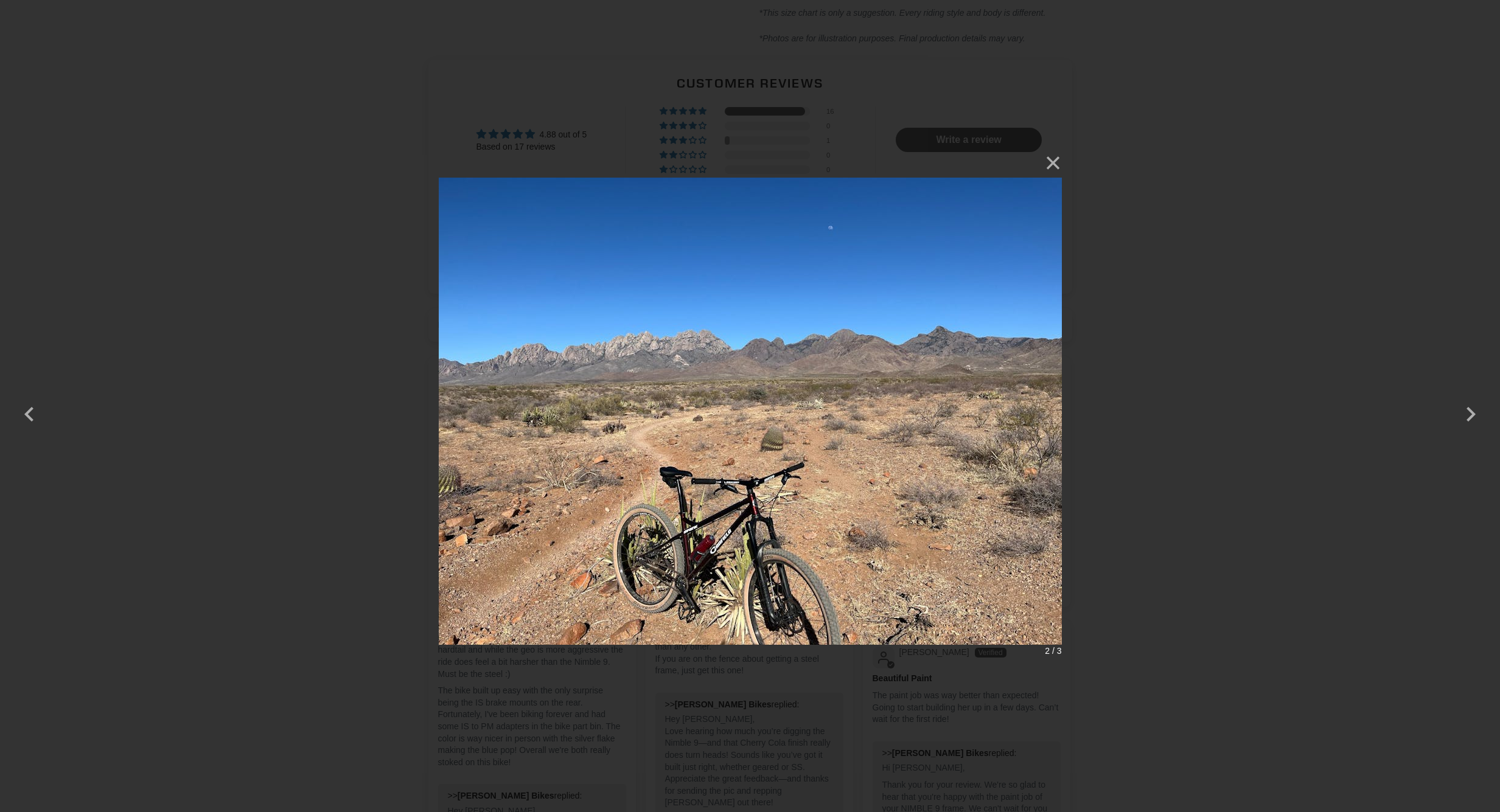
drag, startPoint x: 1045, startPoint y: 160, endPoint x: 1032, endPoint y: 154, distance: 14.3
click at [1046, 159] on button "×" at bounding box center [1047, 163] width 29 height 29
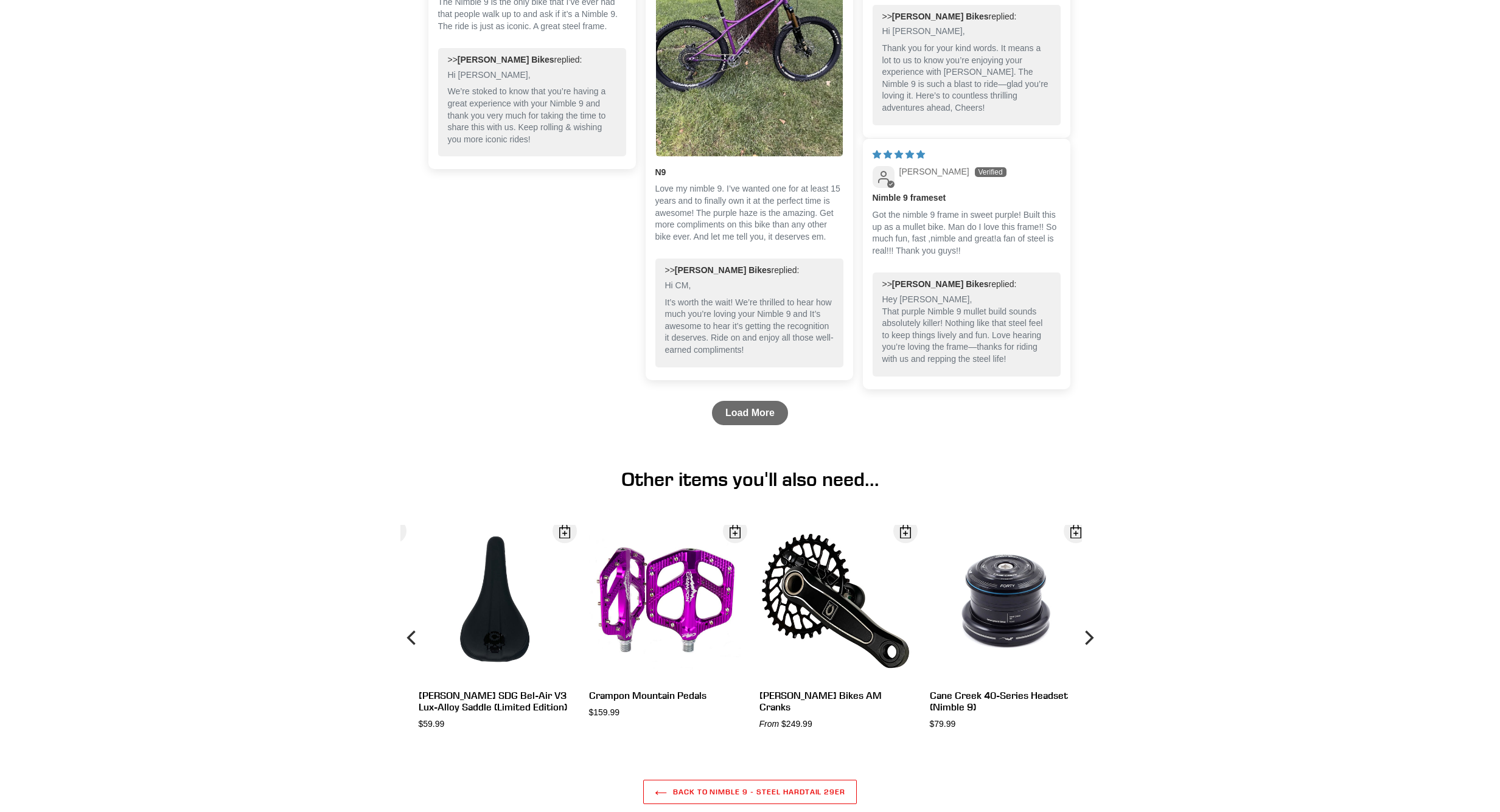
scroll to position [2683, 0]
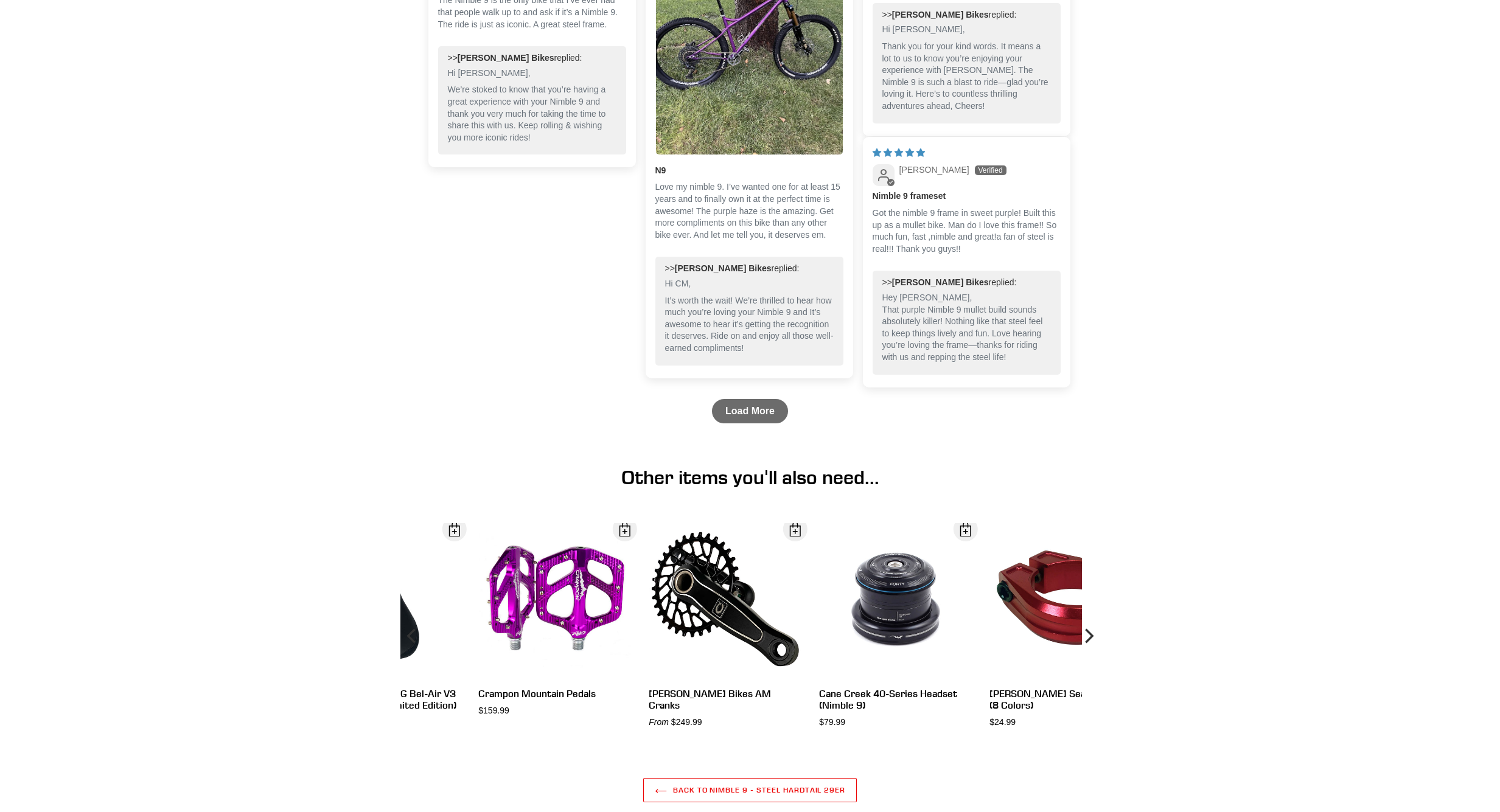
drag, startPoint x: 765, startPoint y: 419, endPoint x: 848, endPoint y: 413, distance: 83.2
click at [765, 419] on link "Load More" at bounding box center [749, 411] width 76 height 25
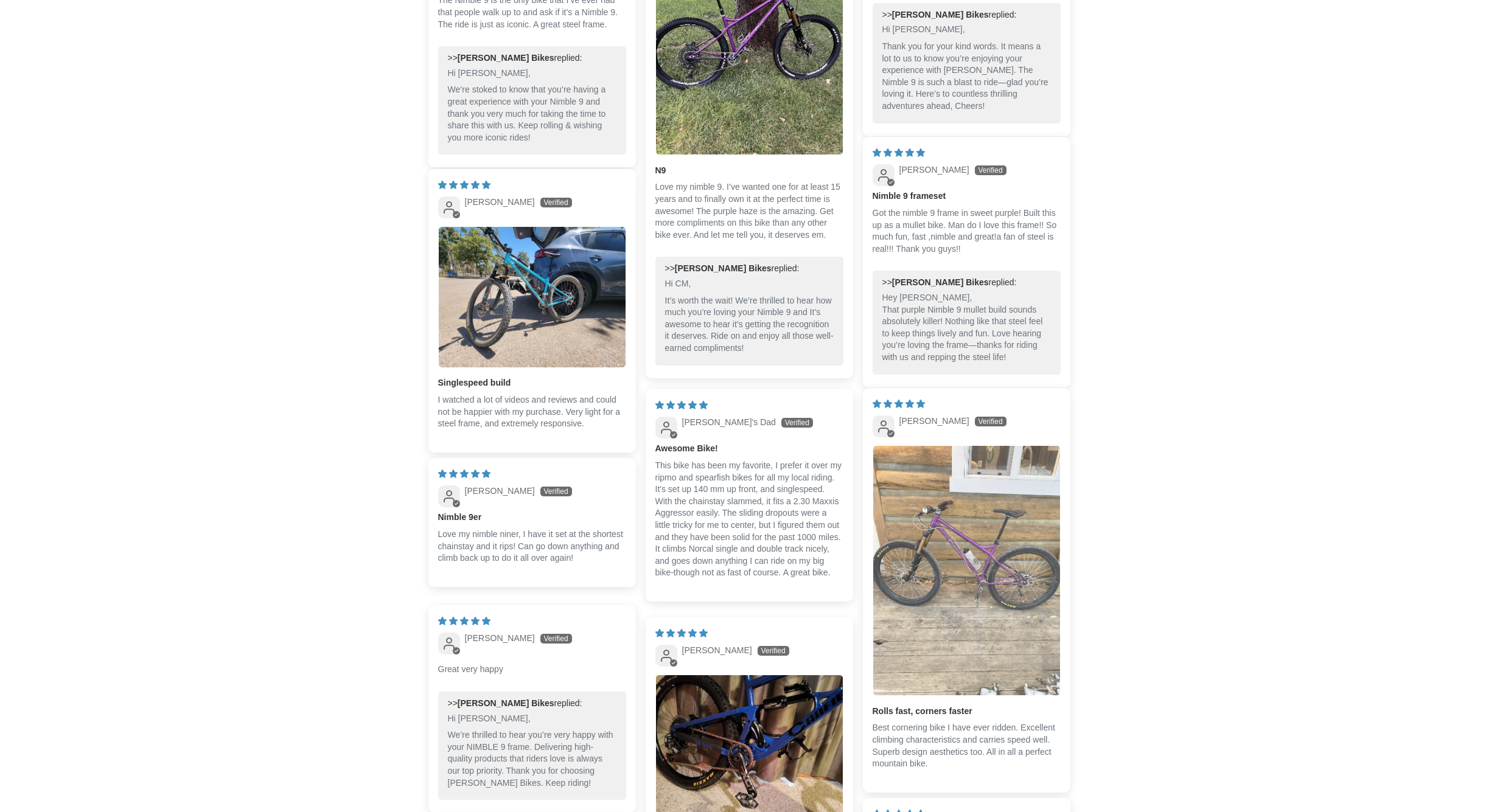
click at [968, 519] on img "Link to user picture 1" at bounding box center [967, 570] width 187 height 249
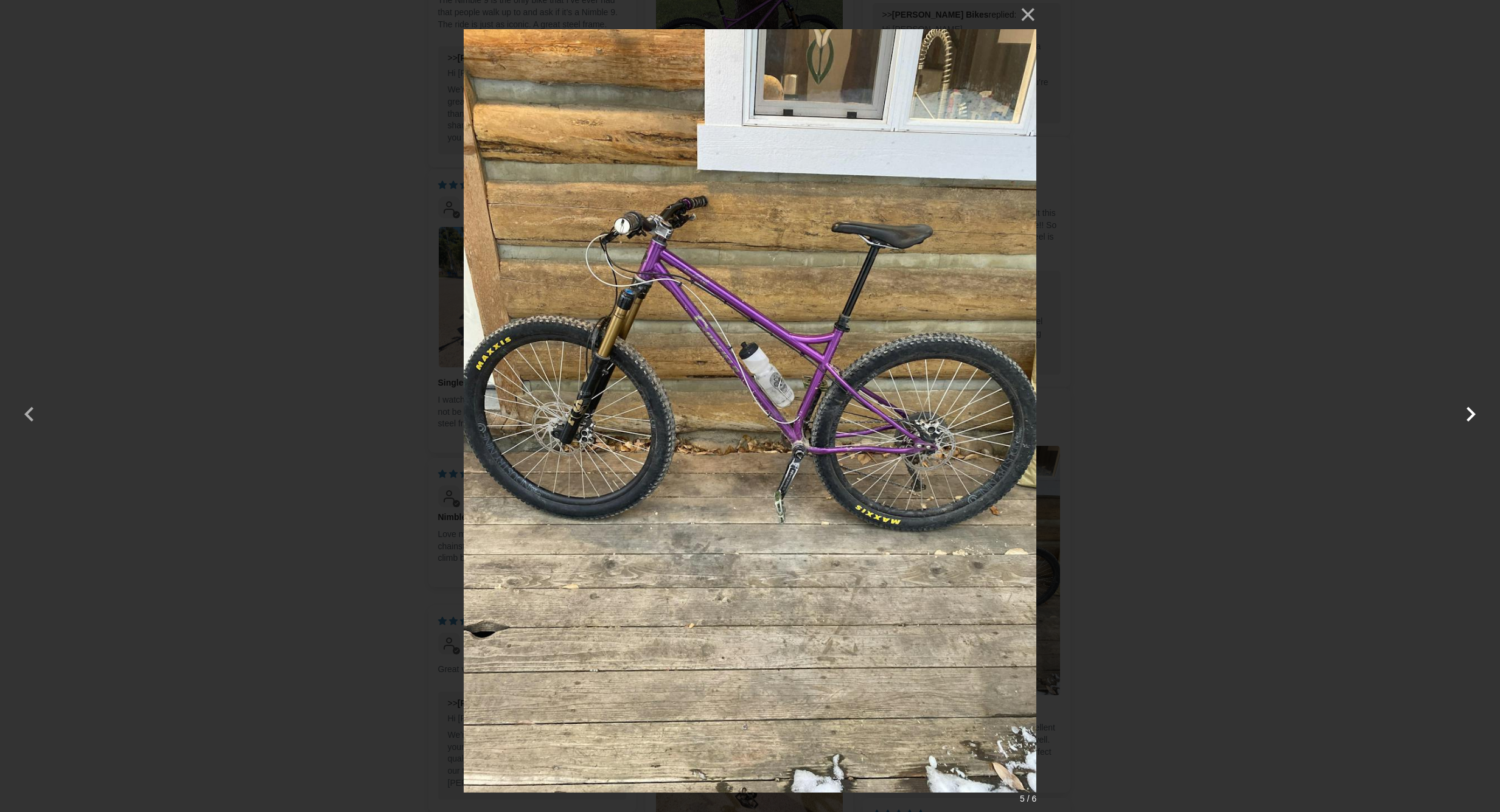
click at [1463, 413] on button "button" at bounding box center [1470, 406] width 29 height 29
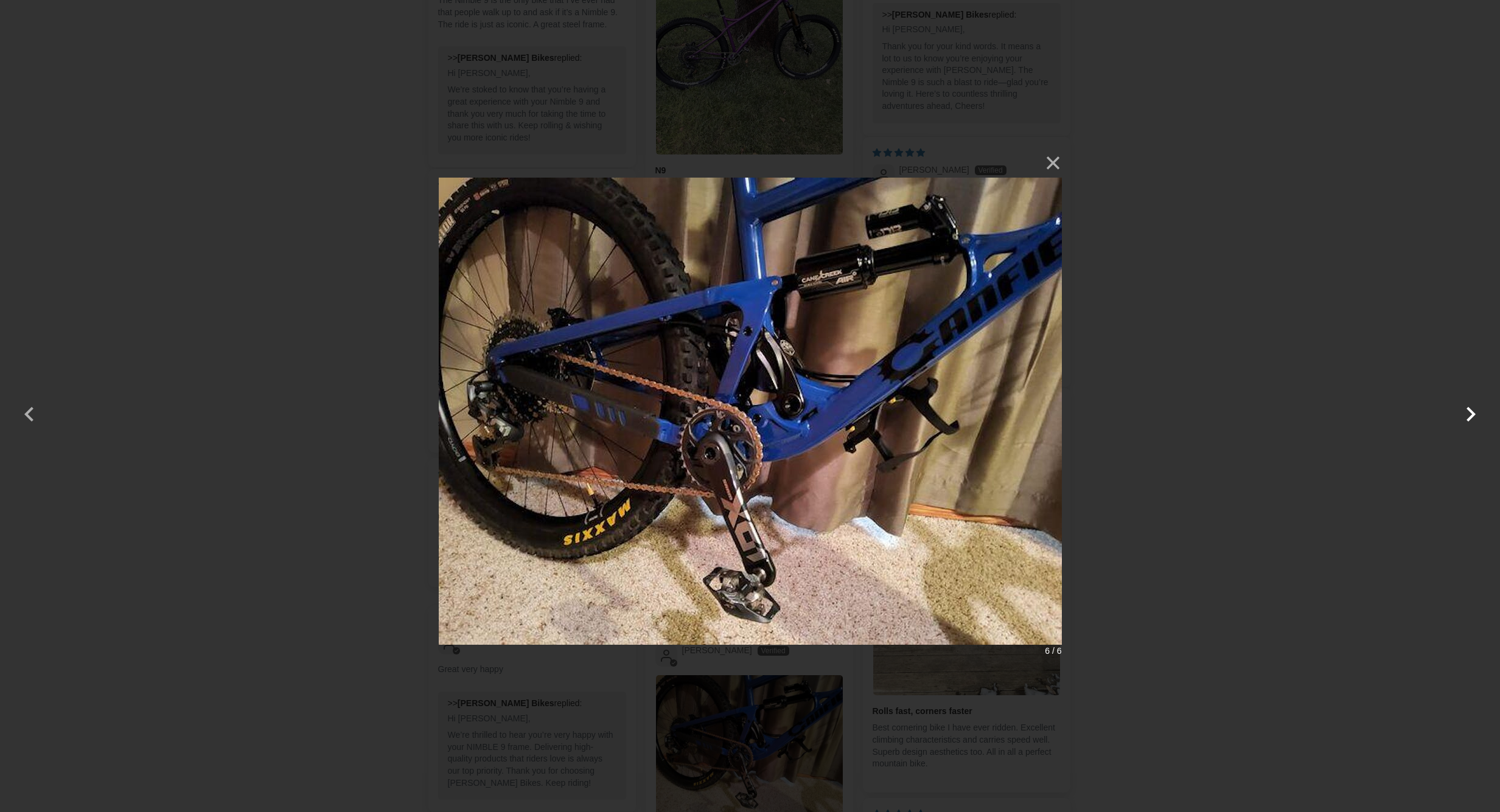
click at [1457, 409] on button "button" at bounding box center [1470, 406] width 29 height 29
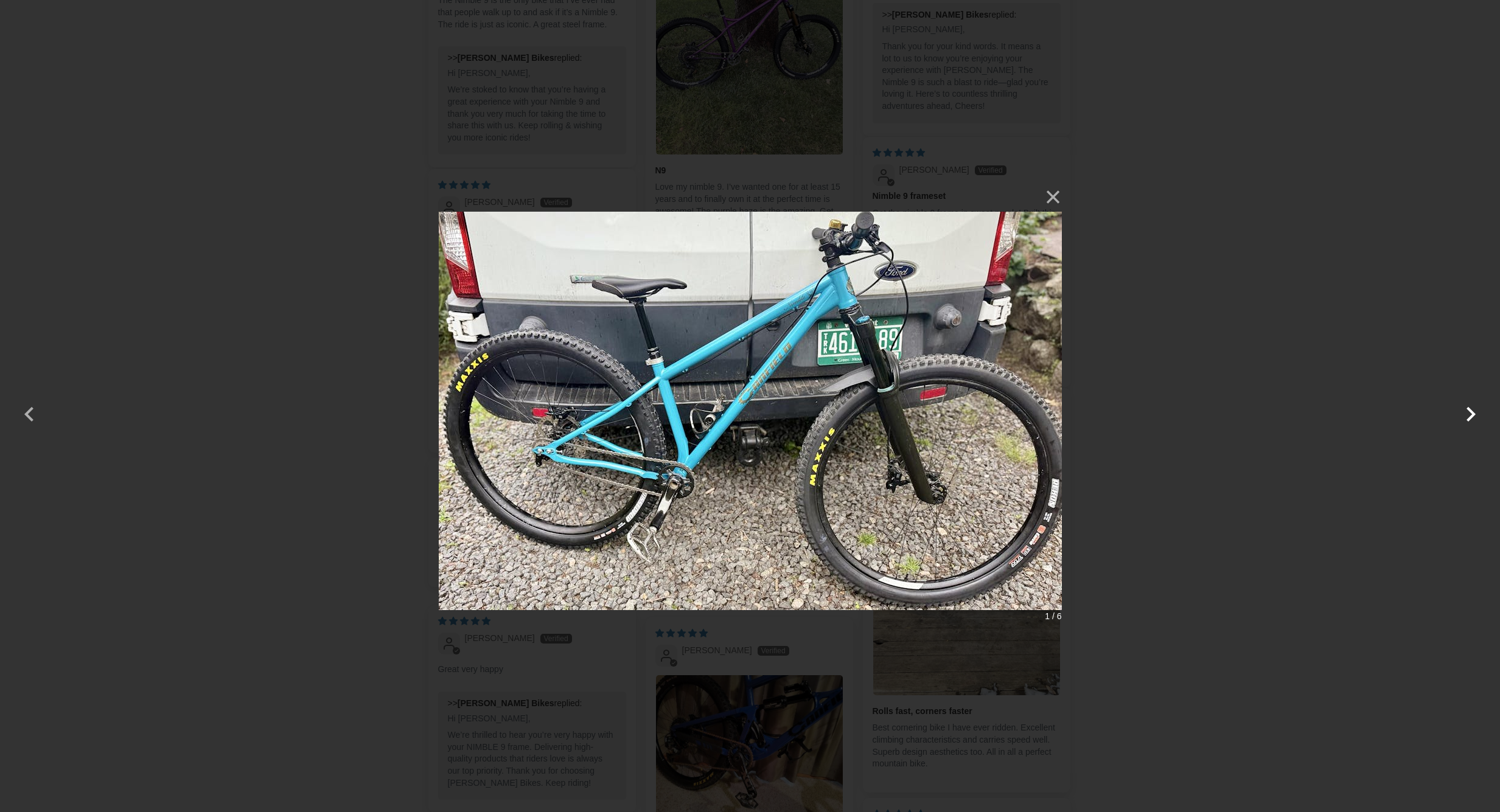
click at [1457, 409] on button "button" at bounding box center [1470, 406] width 29 height 29
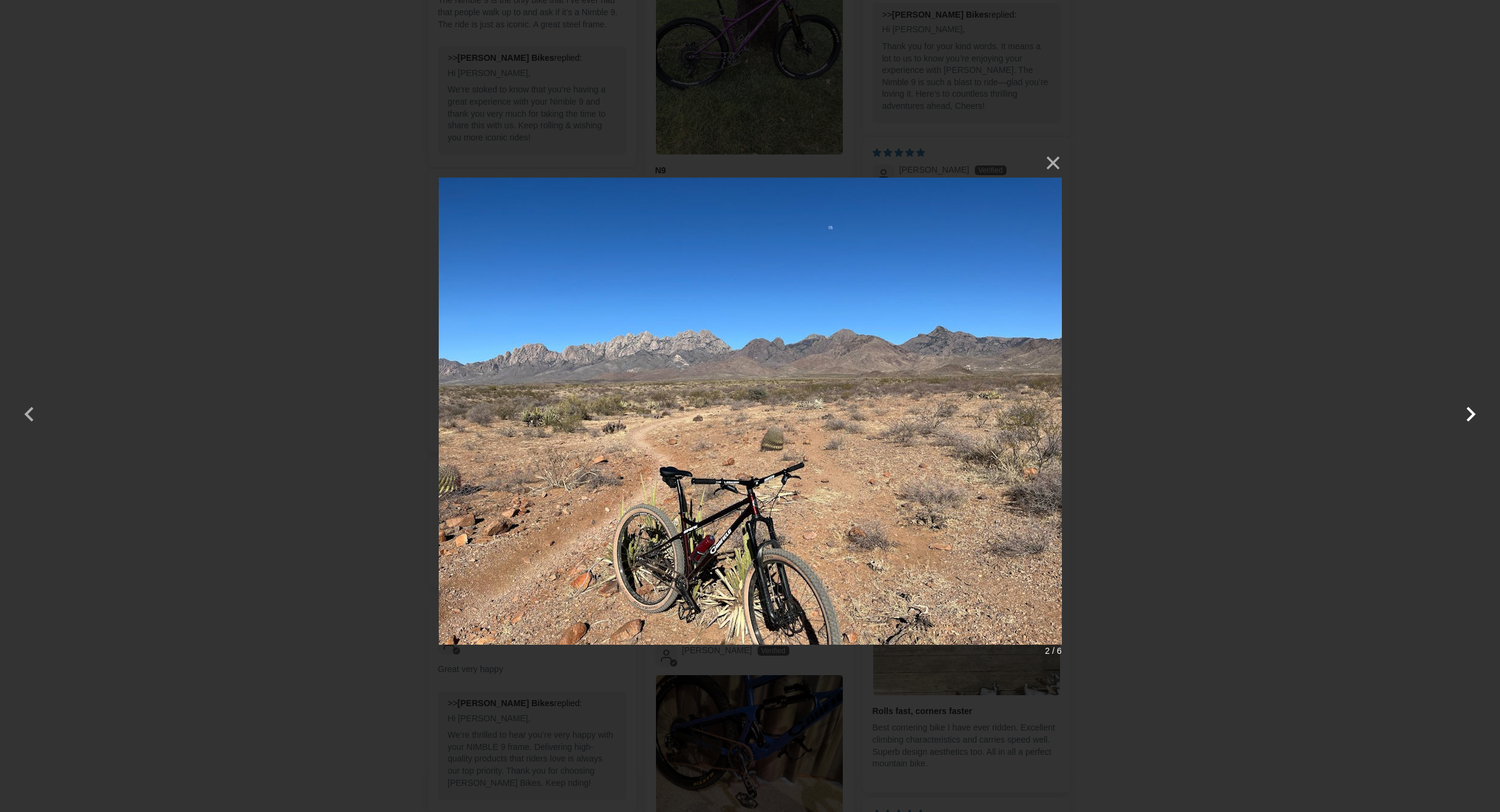
click at [1457, 409] on button "button" at bounding box center [1470, 406] width 29 height 29
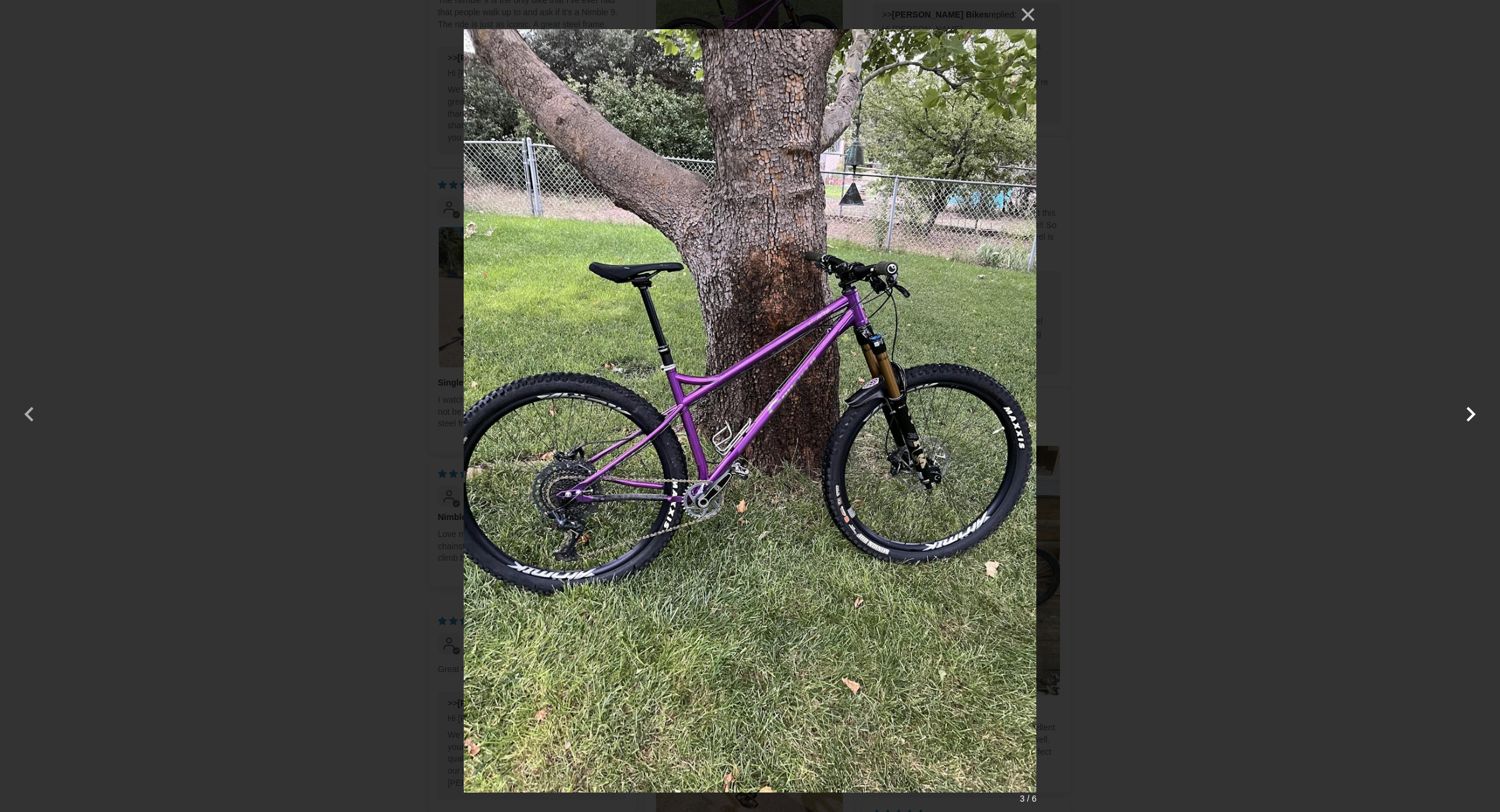
click at [1457, 409] on button "button" at bounding box center [1470, 406] width 29 height 29
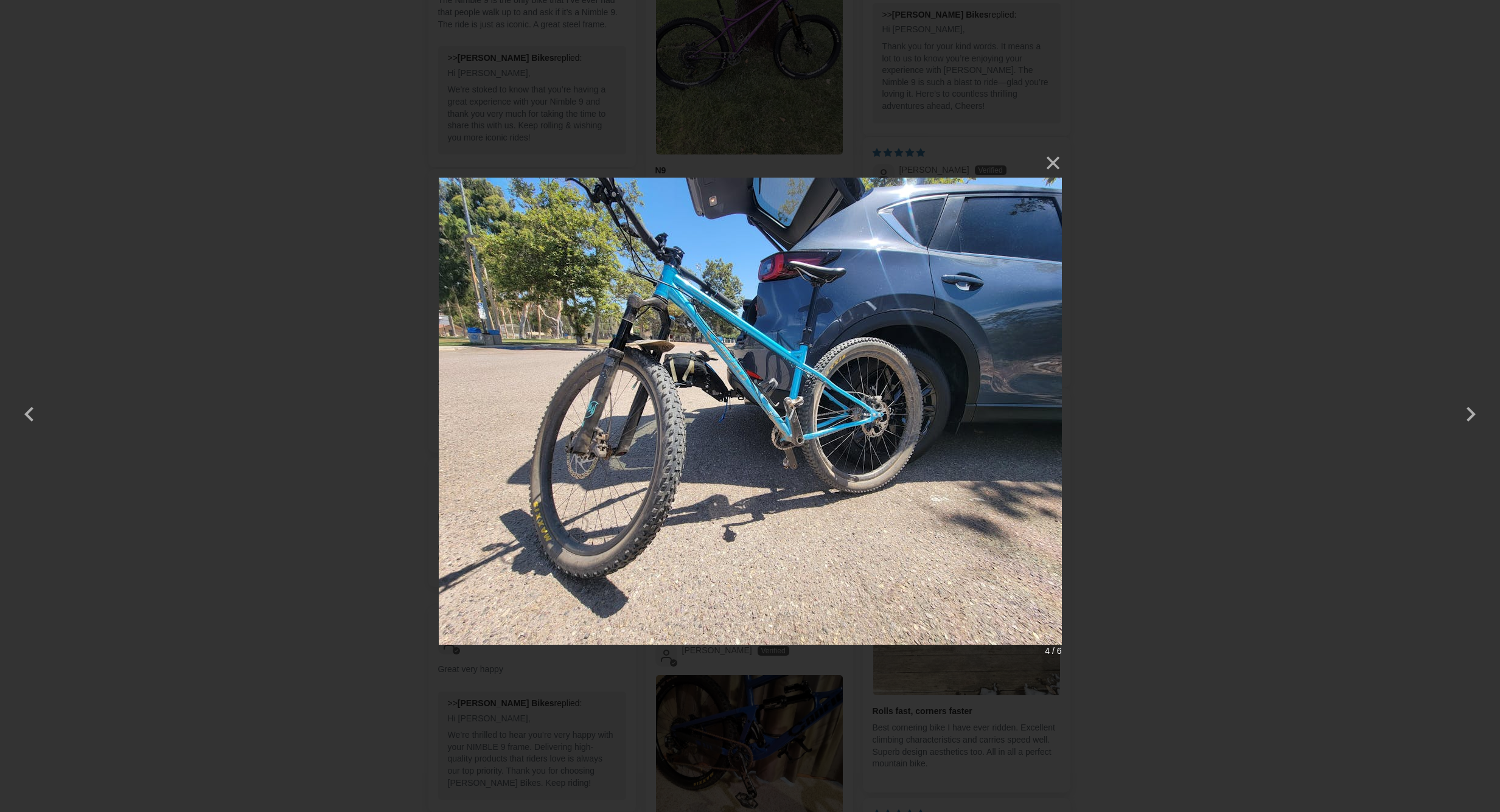
click at [1399, 71] on div "× 4 / 6" at bounding box center [750, 406] width 1500 height 812
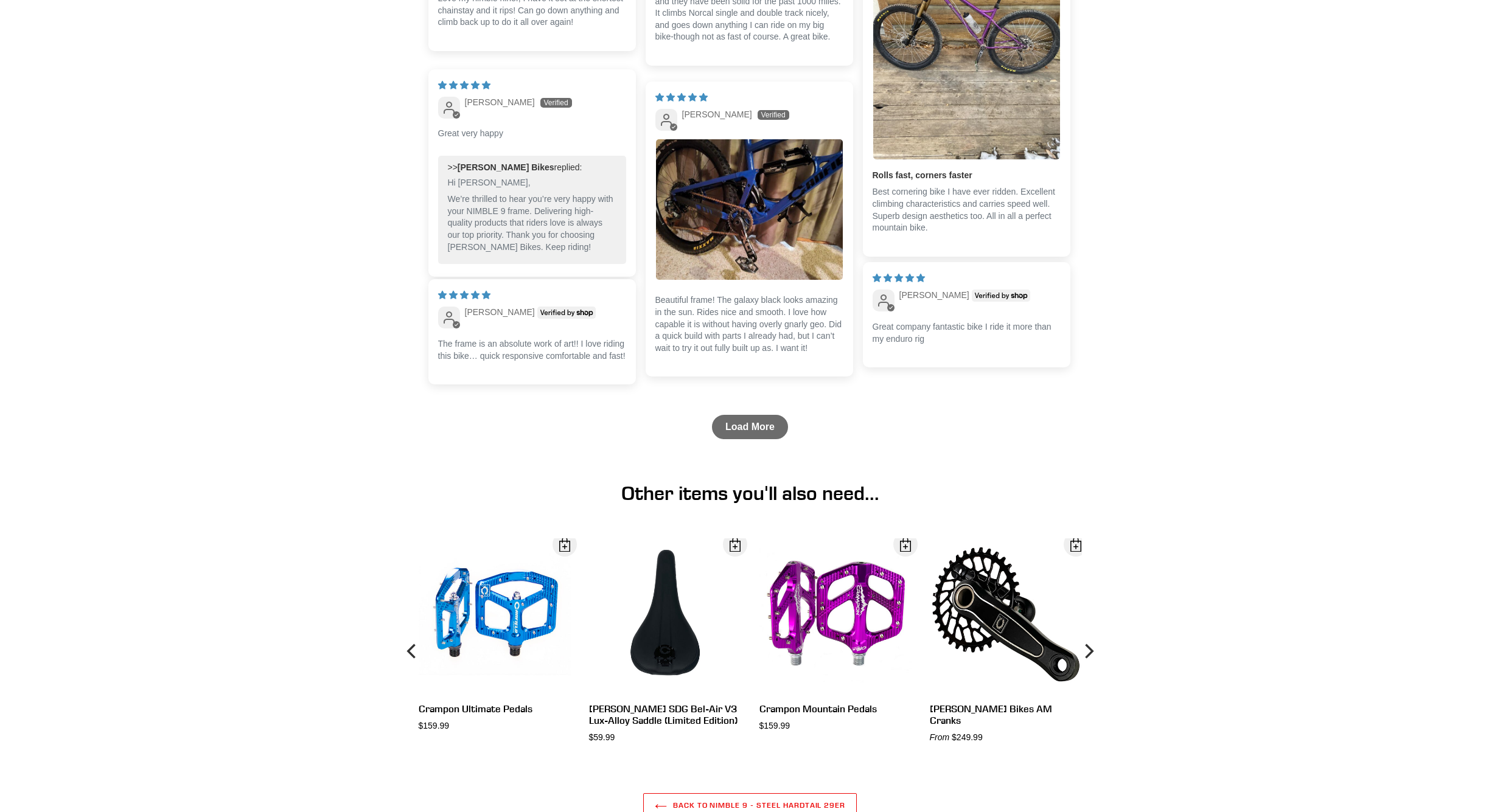
scroll to position [3222, 0]
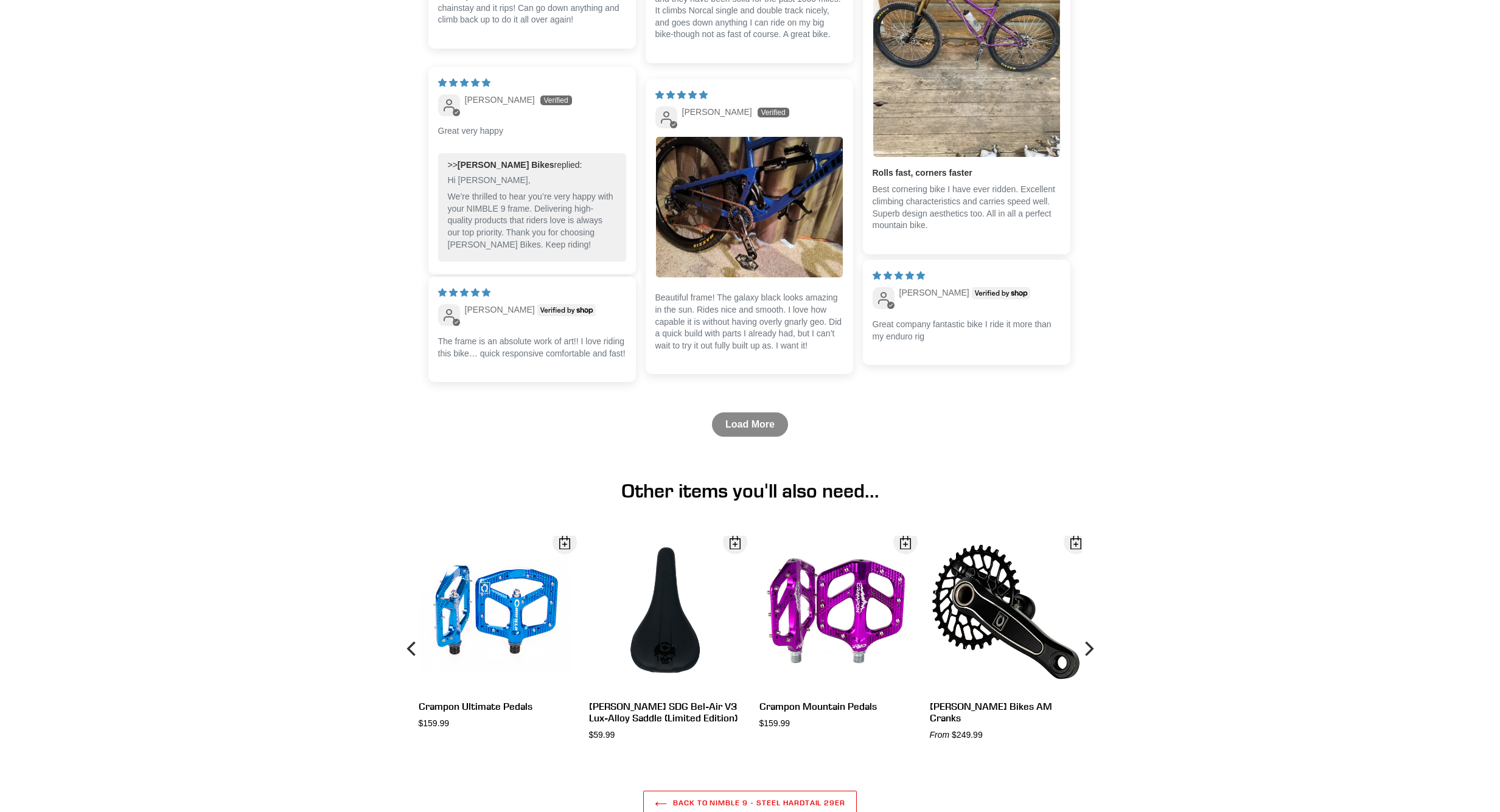
click at [743, 435] on link "Load More" at bounding box center [749, 424] width 76 height 25
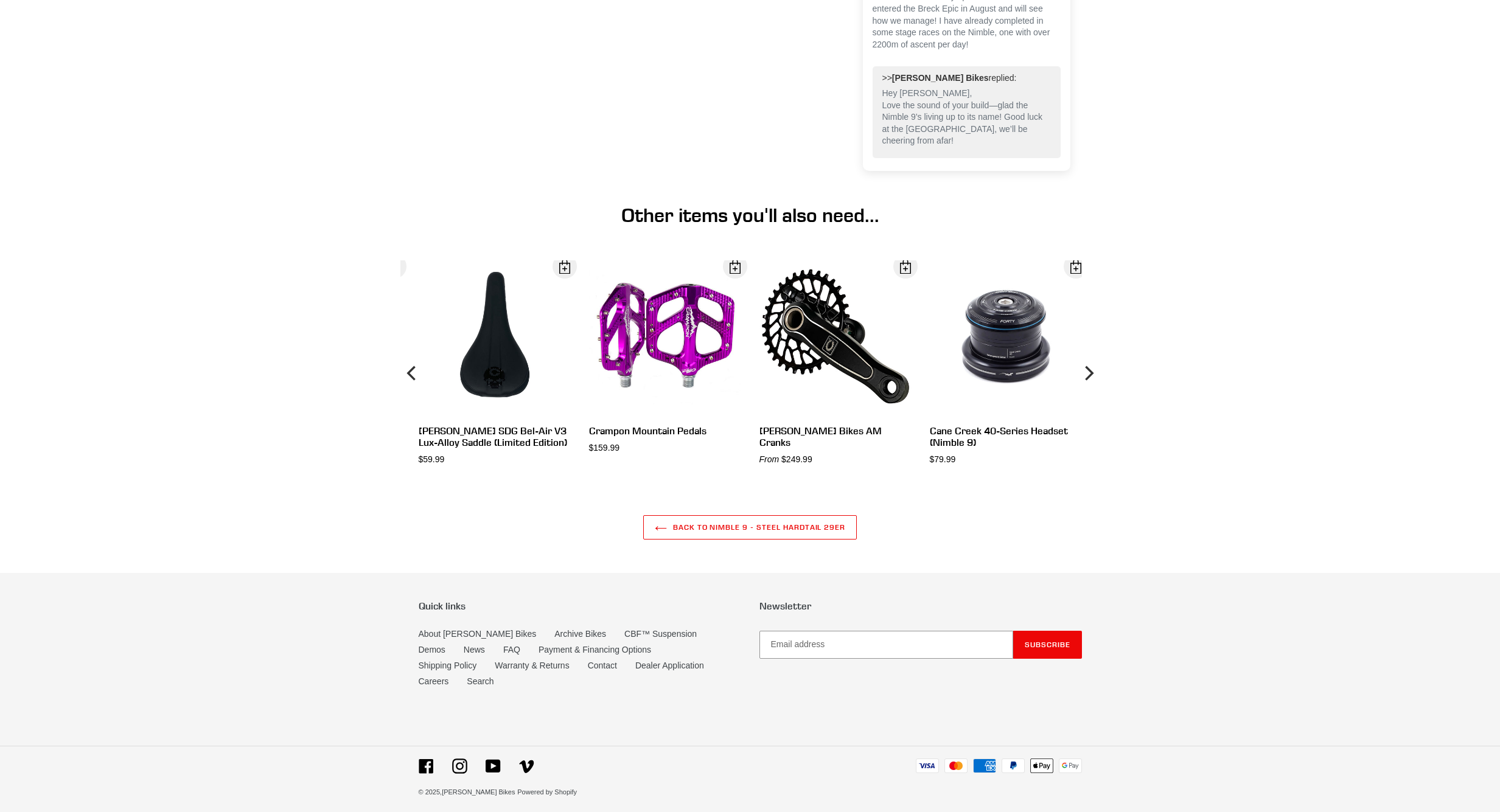
scroll to position [3722, 0]
